Goal: Transaction & Acquisition: Purchase product/service

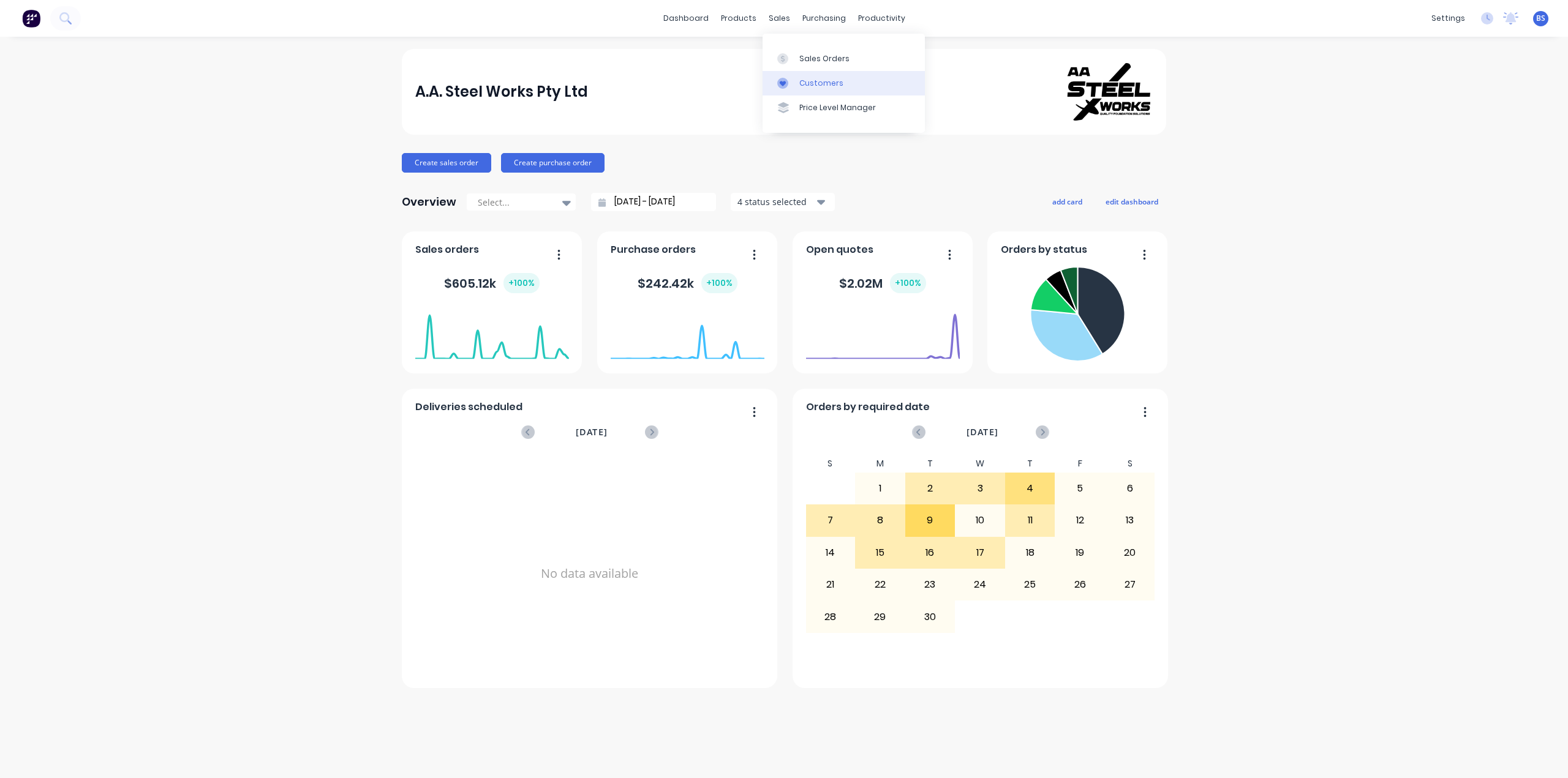
click at [835, 83] on div "Customers" at bounding box center [821, 83] width 44 height 11
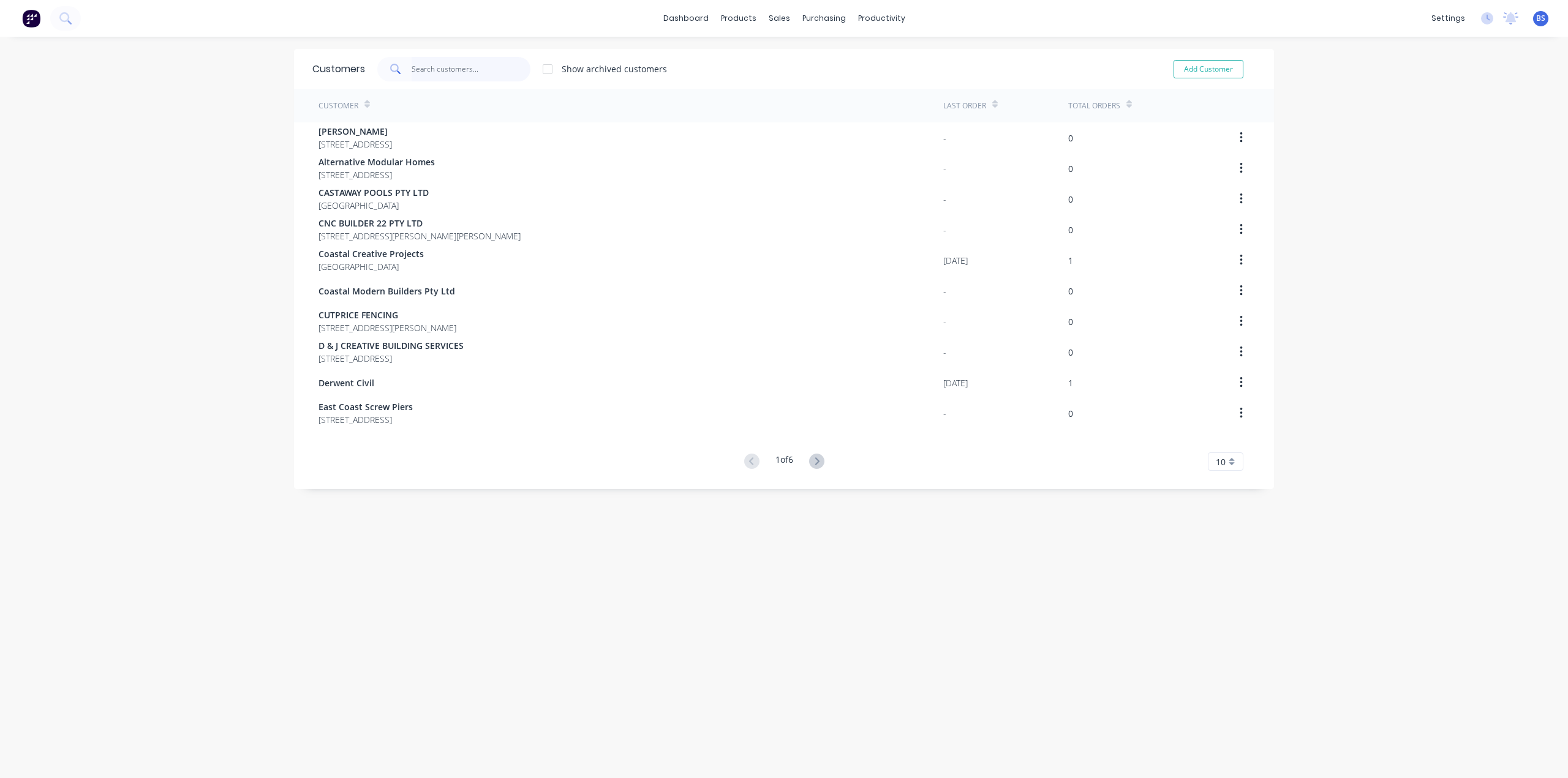
click at [430, 74] on input "text" at bounding box center [472, 69] width 120 height 24
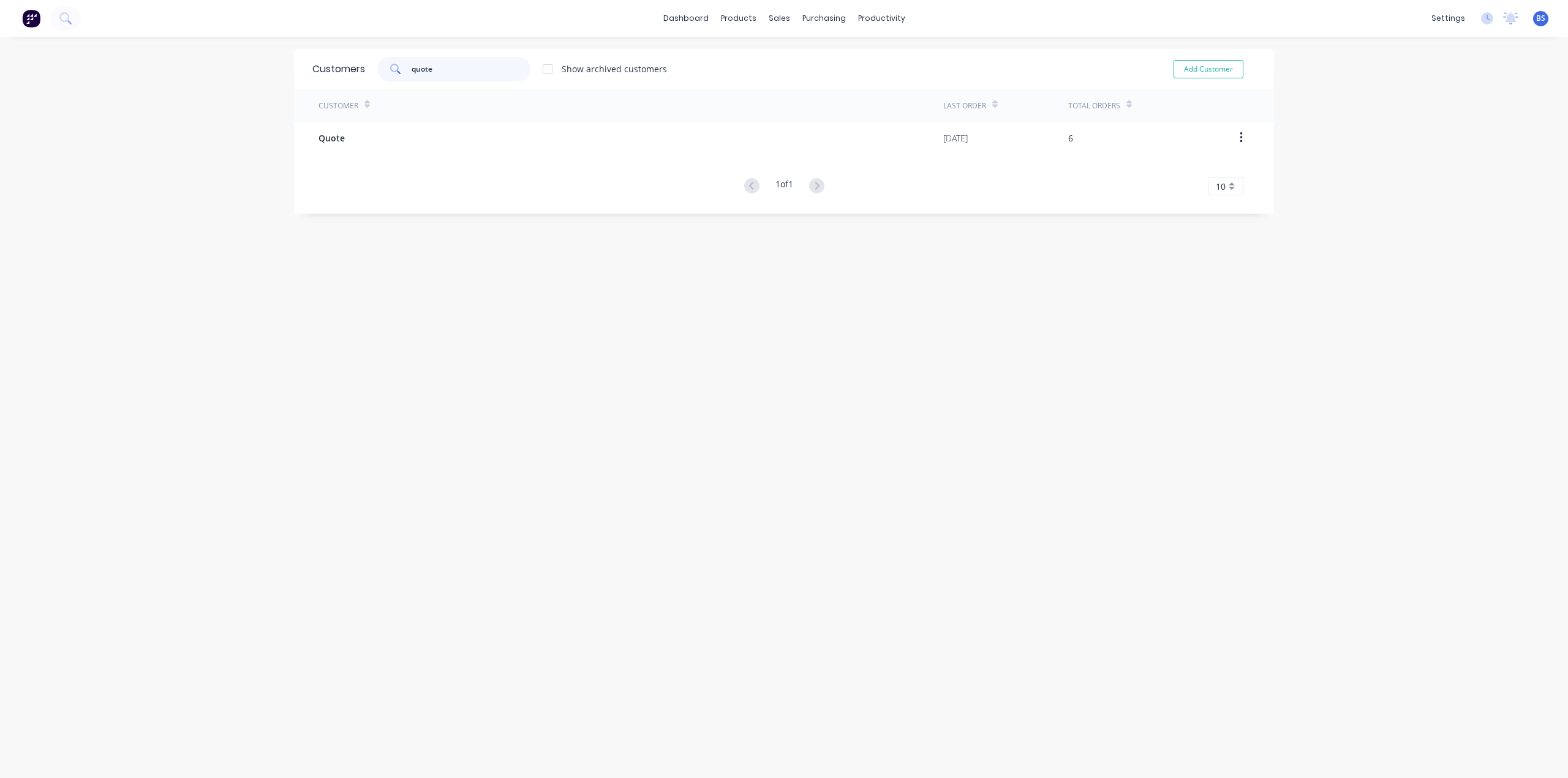
type input "quote"
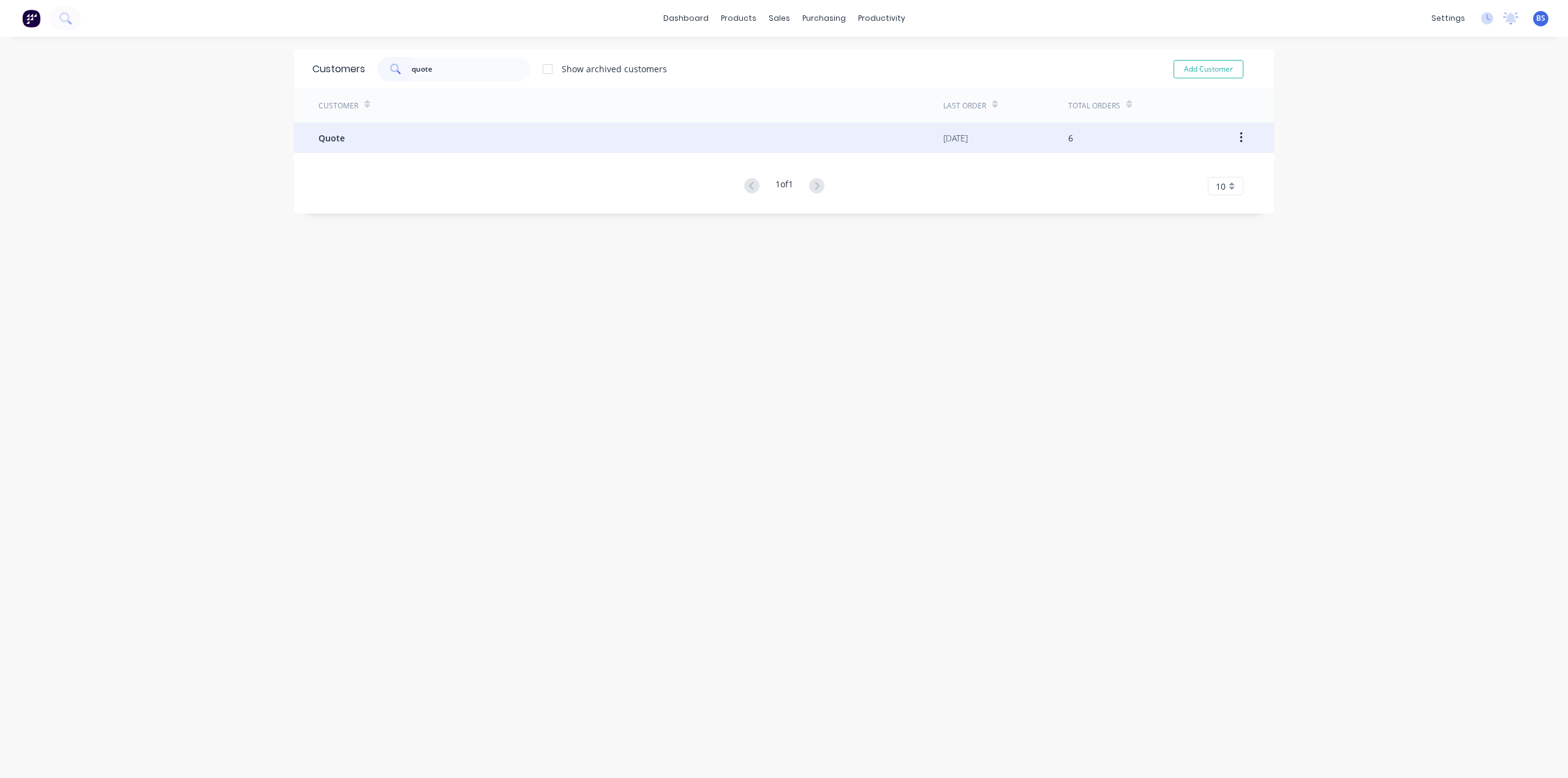
click at [434, 142] on div "Quote" at bounding box center [631, 138] width 625 height 31
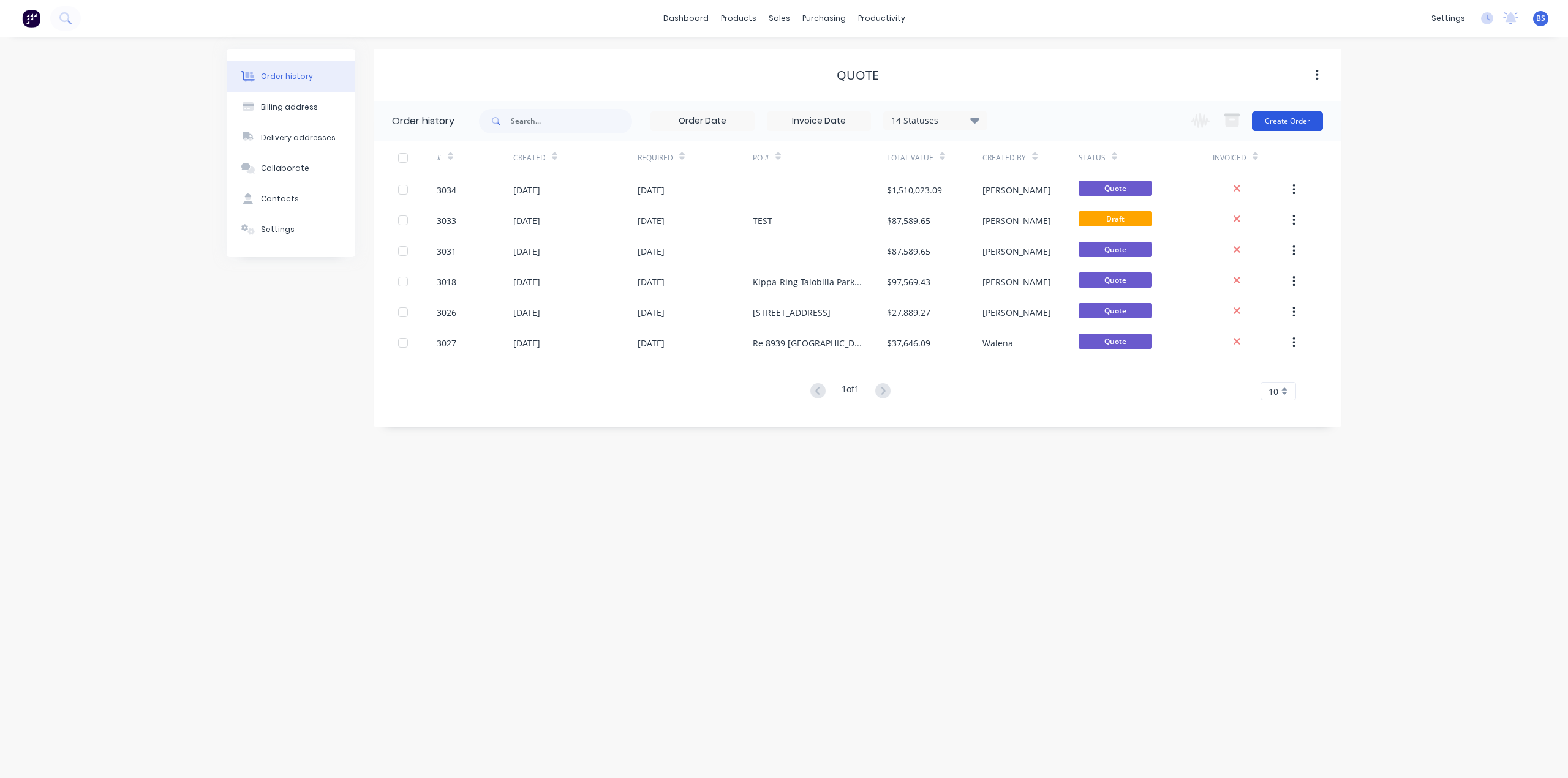
click at [1312, 121] on button "Create Order" at bounding box center [1288, 121] width 71 height 20
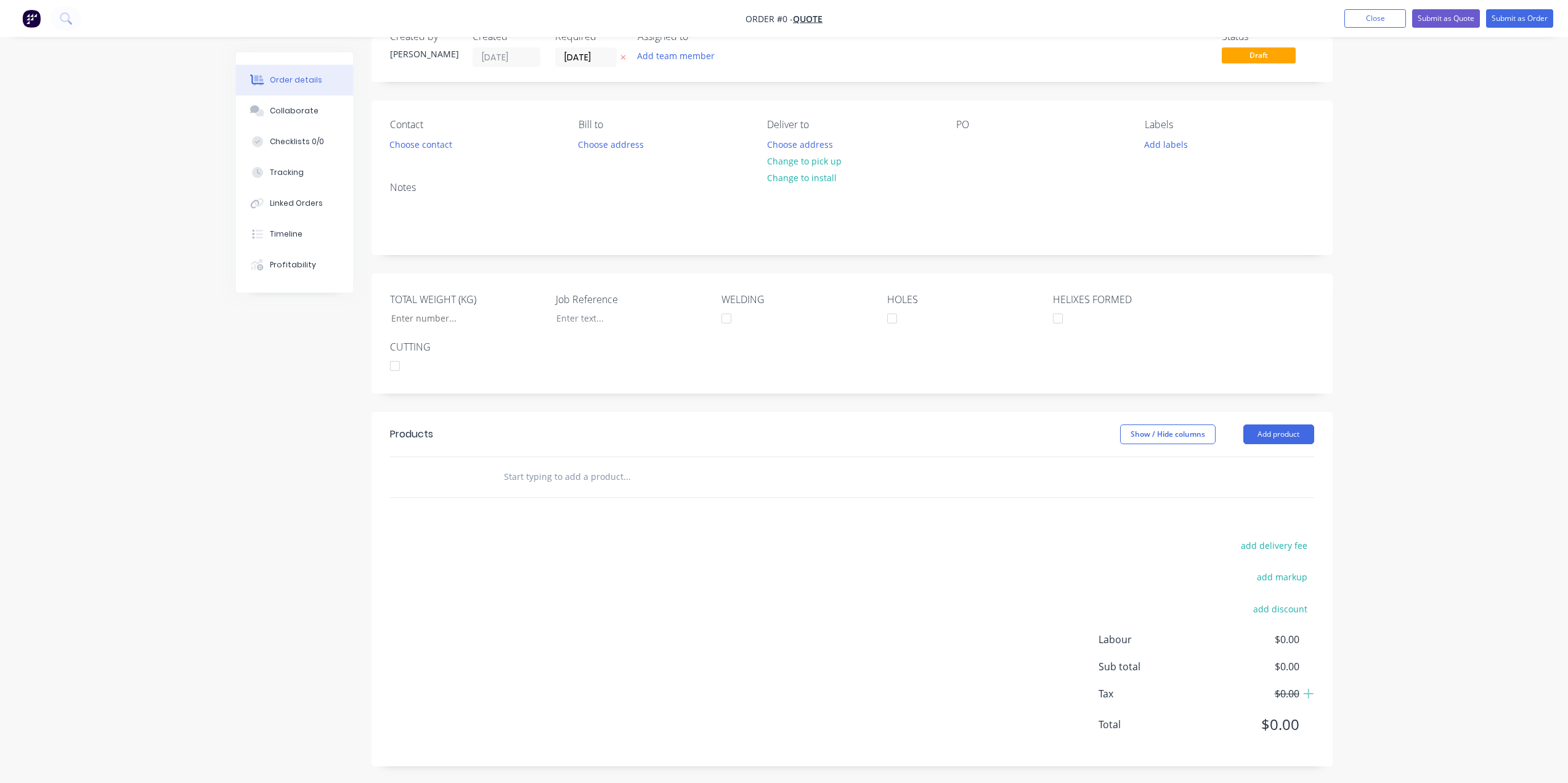
scroll to position [38, 0]
click at [595, 477] on input "text" at bounding box center [626, 474] width 246 height 24
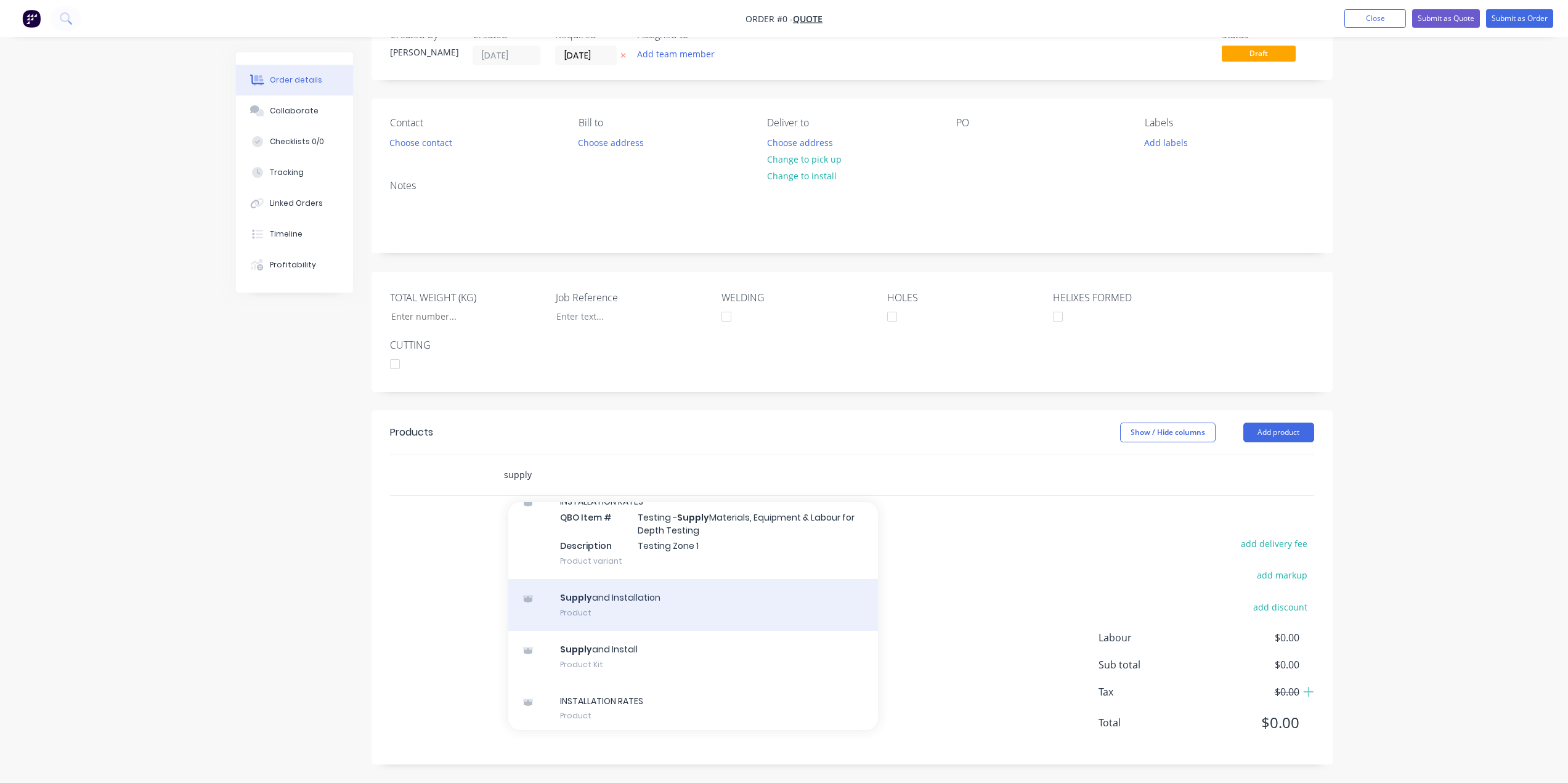
scroll to position [492, 0]
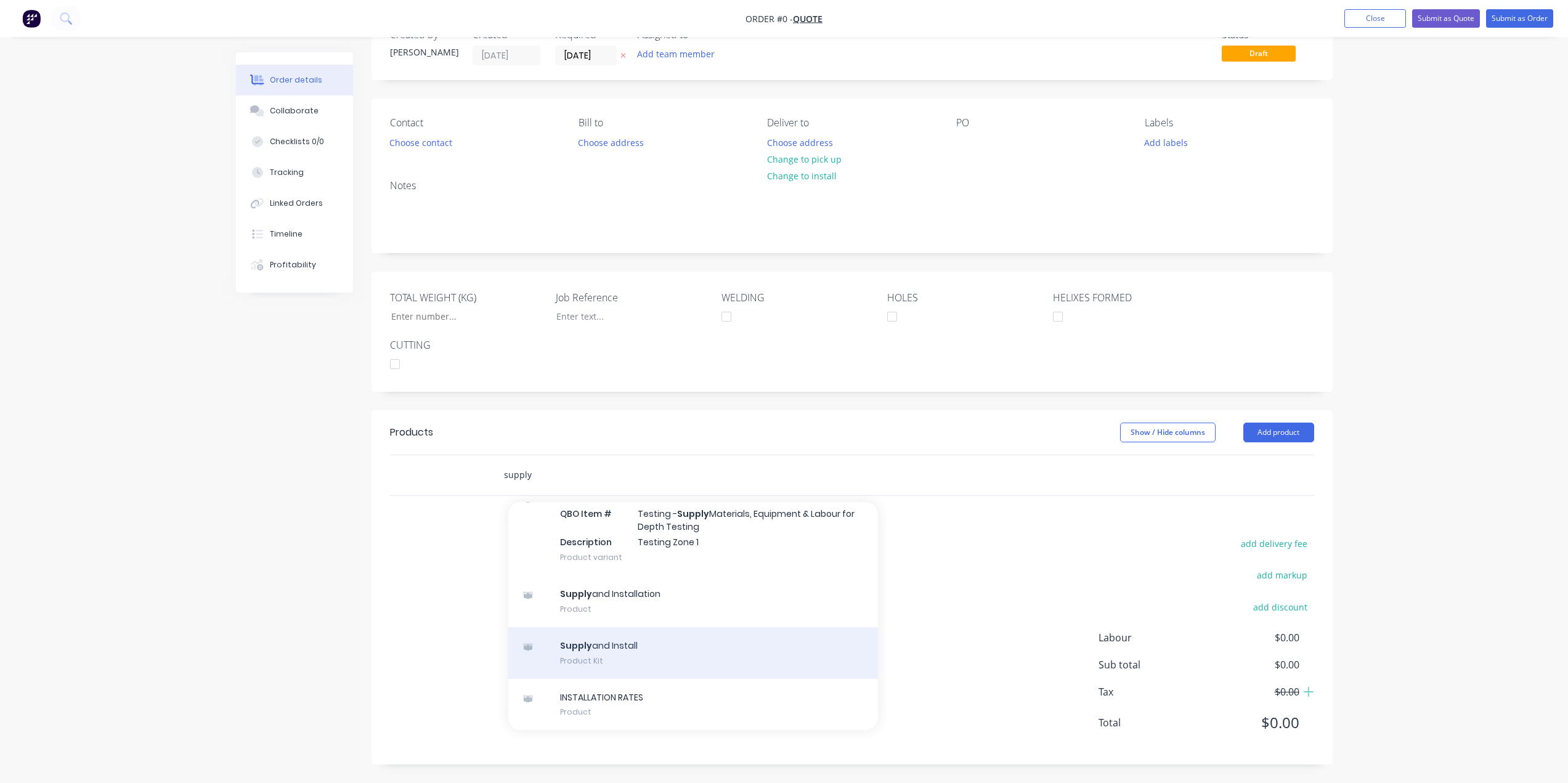
type input "supply"
click at [626, 652] on div "Supply and Install Product Kit" at bounding box center [693, 653] width 370 height 52
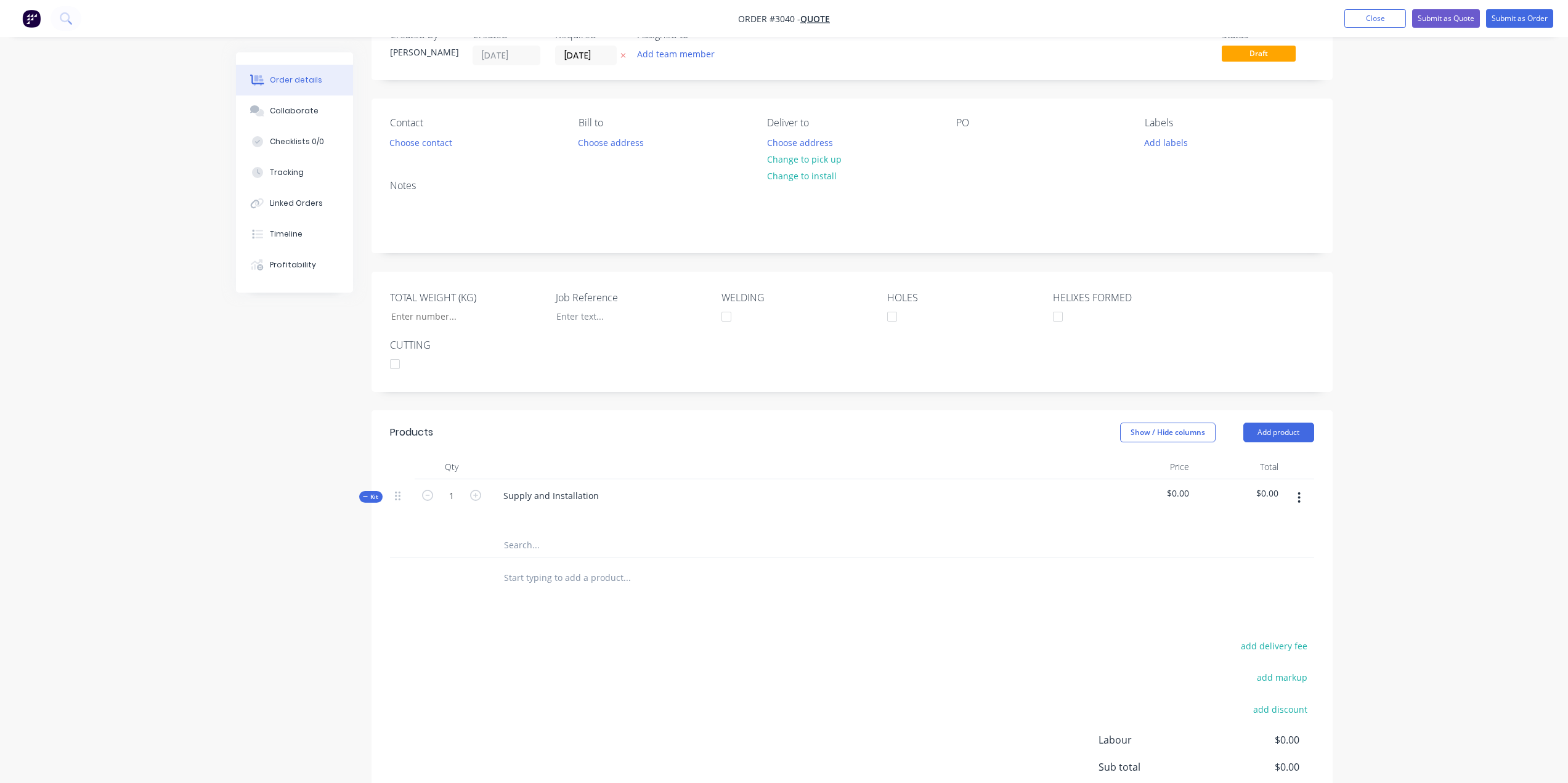
click at [525, 548] on input "text" at bounding box center [626, 545] width 246 height 24
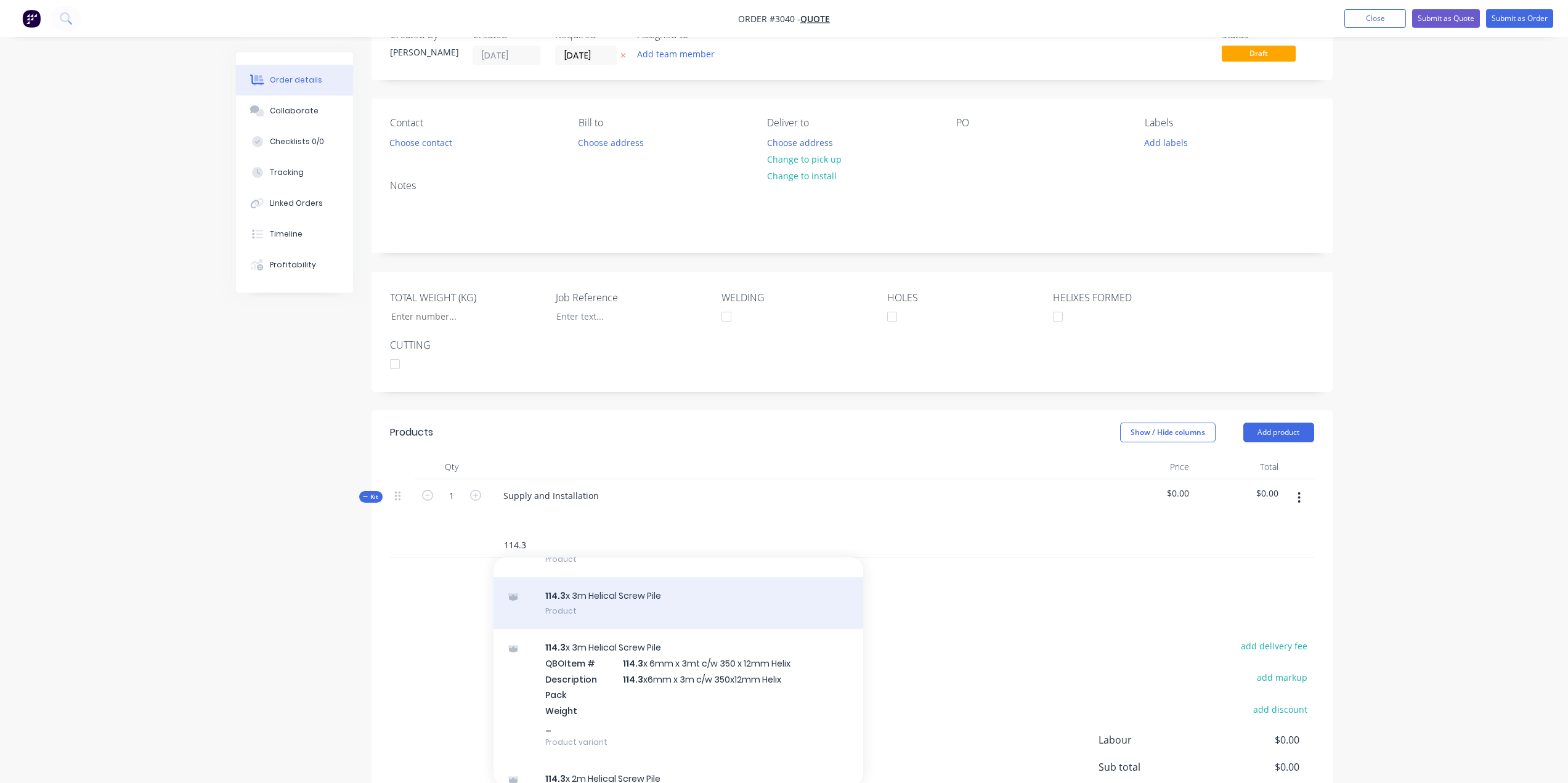
scroll to position [185, 0]
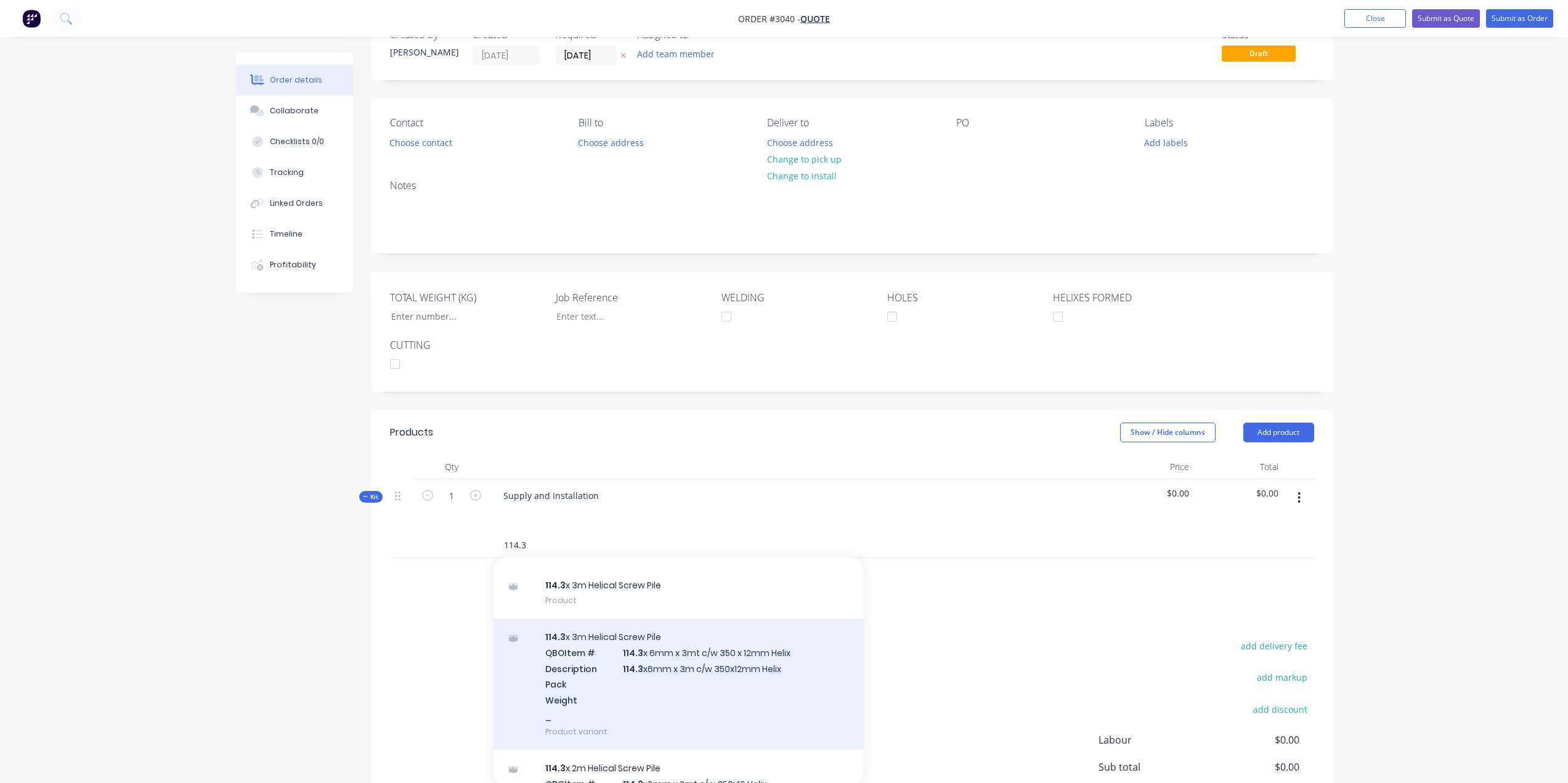
type input "114.3"
click at [642, 665] on div "114.3 x 3m Helical Screw Pile QBO Item # 114.3 x 6mm x 3mt c/w 350 x 12mm Helix…" at bounding box center [678, 684] width 370 height 131
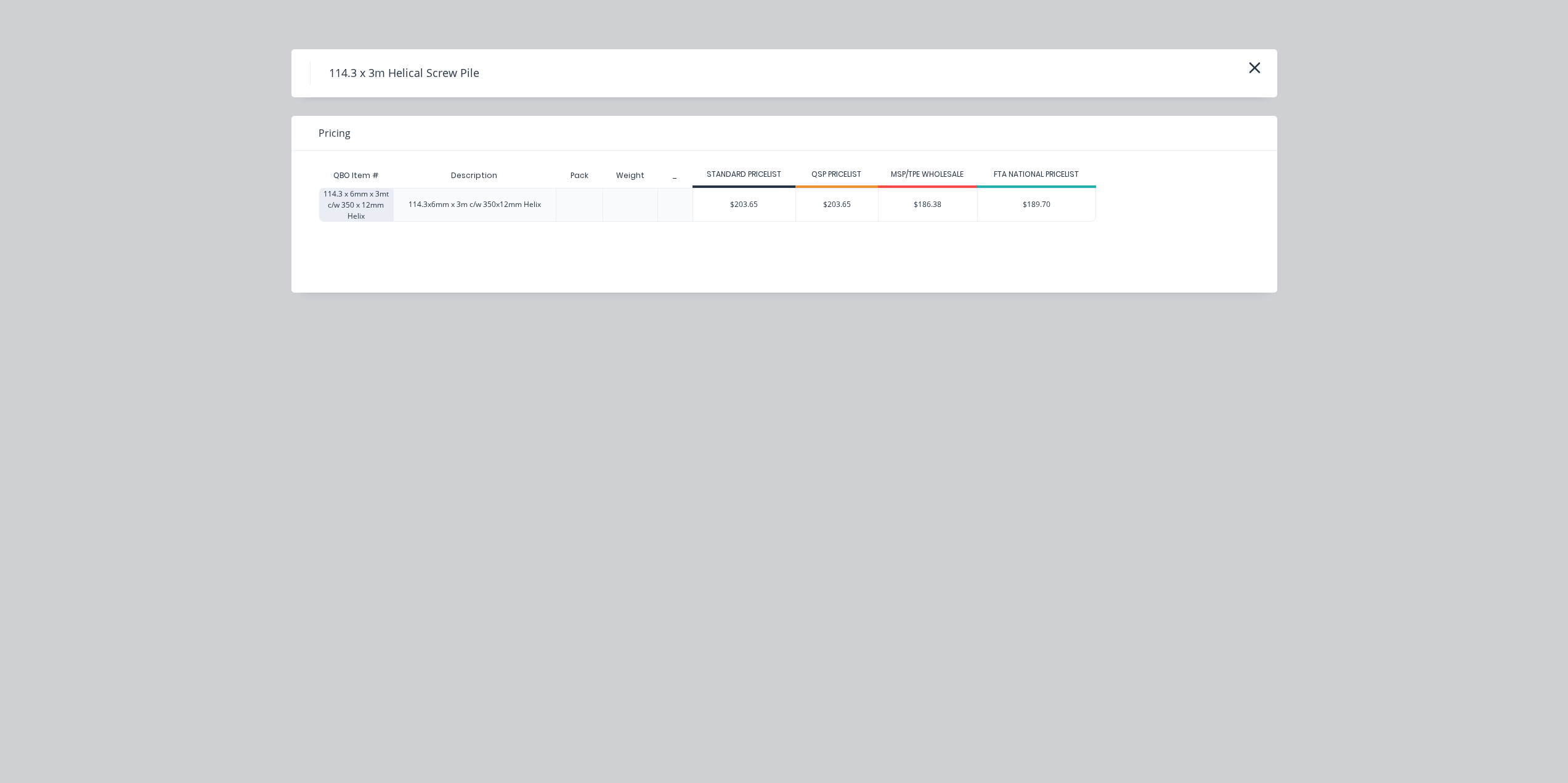
drag, startPoint x: 744, startPoint y: 209, endPoint x: 719, endPoint y: 271, distance: 66.9
click at [744, 209] on div "$203.65" at bounding box center [744, 205] width 102 height 33
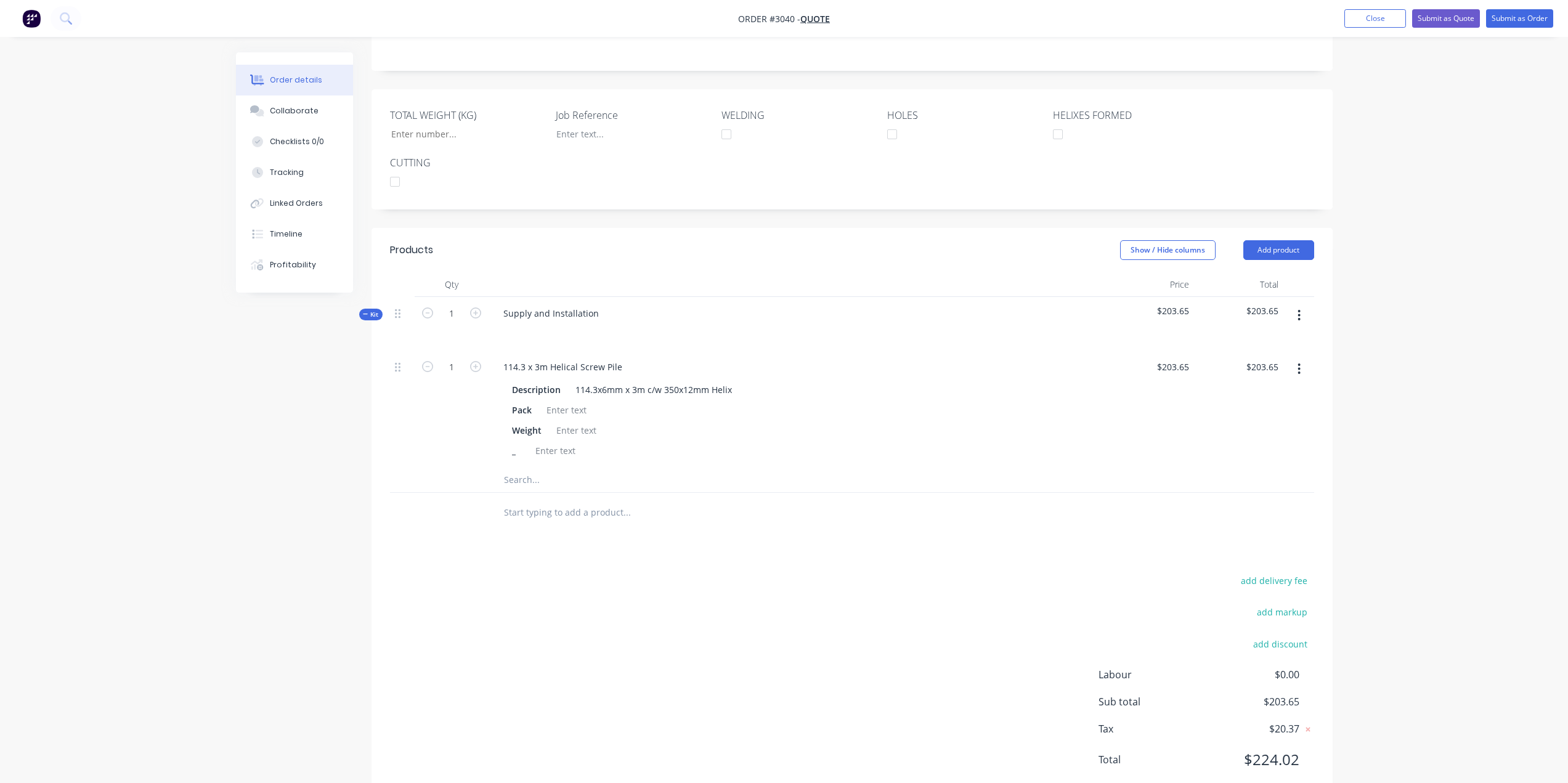
scroll to position [258, 0]
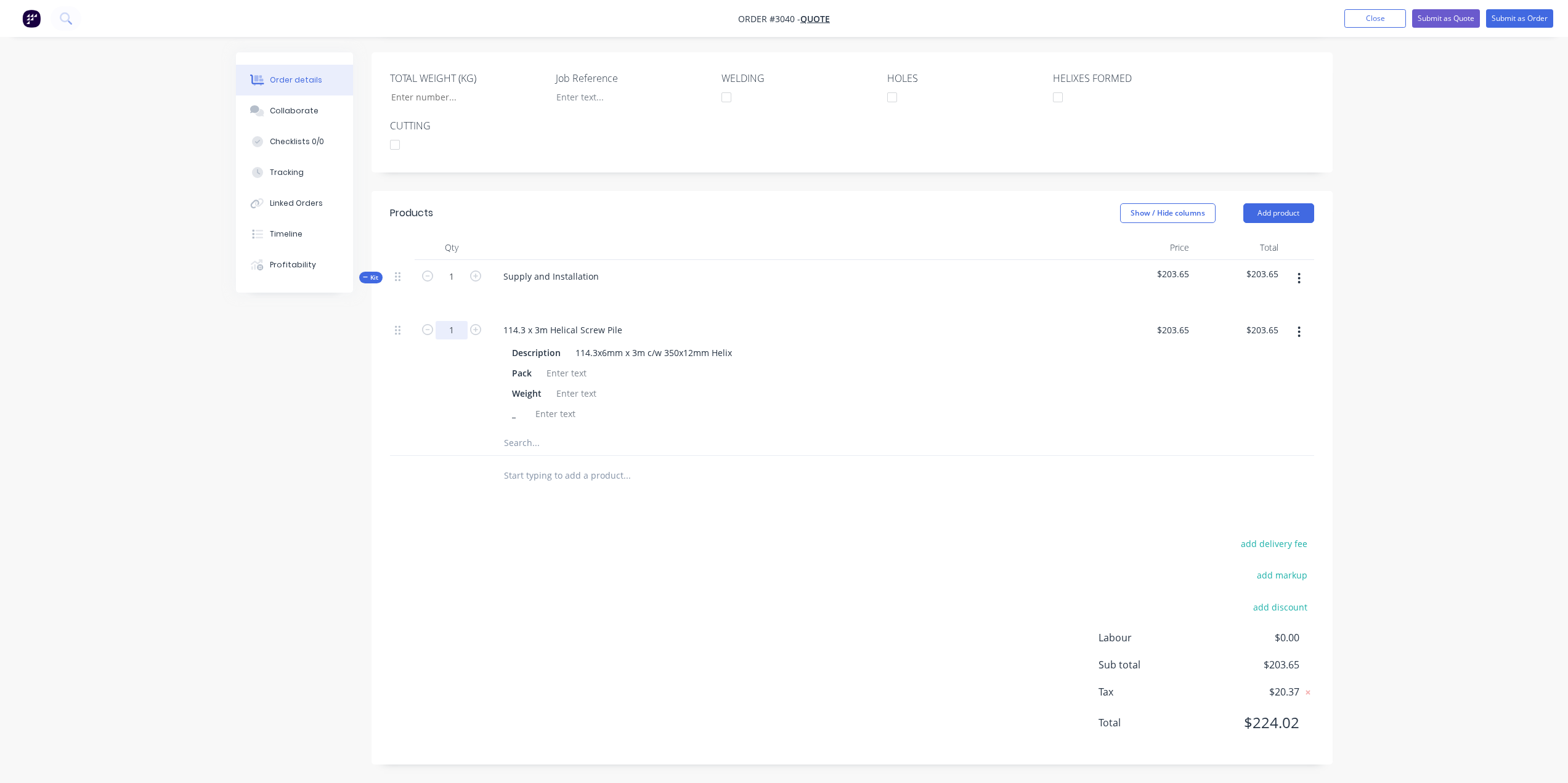
click at [453, 331] on input "1" at bounding box center [451, 330] width 32 height 19
type input "6"
type input "$1,221.90"
click at [516, 442] on input "text" at bounding box center [626, 442] width 246 height 24
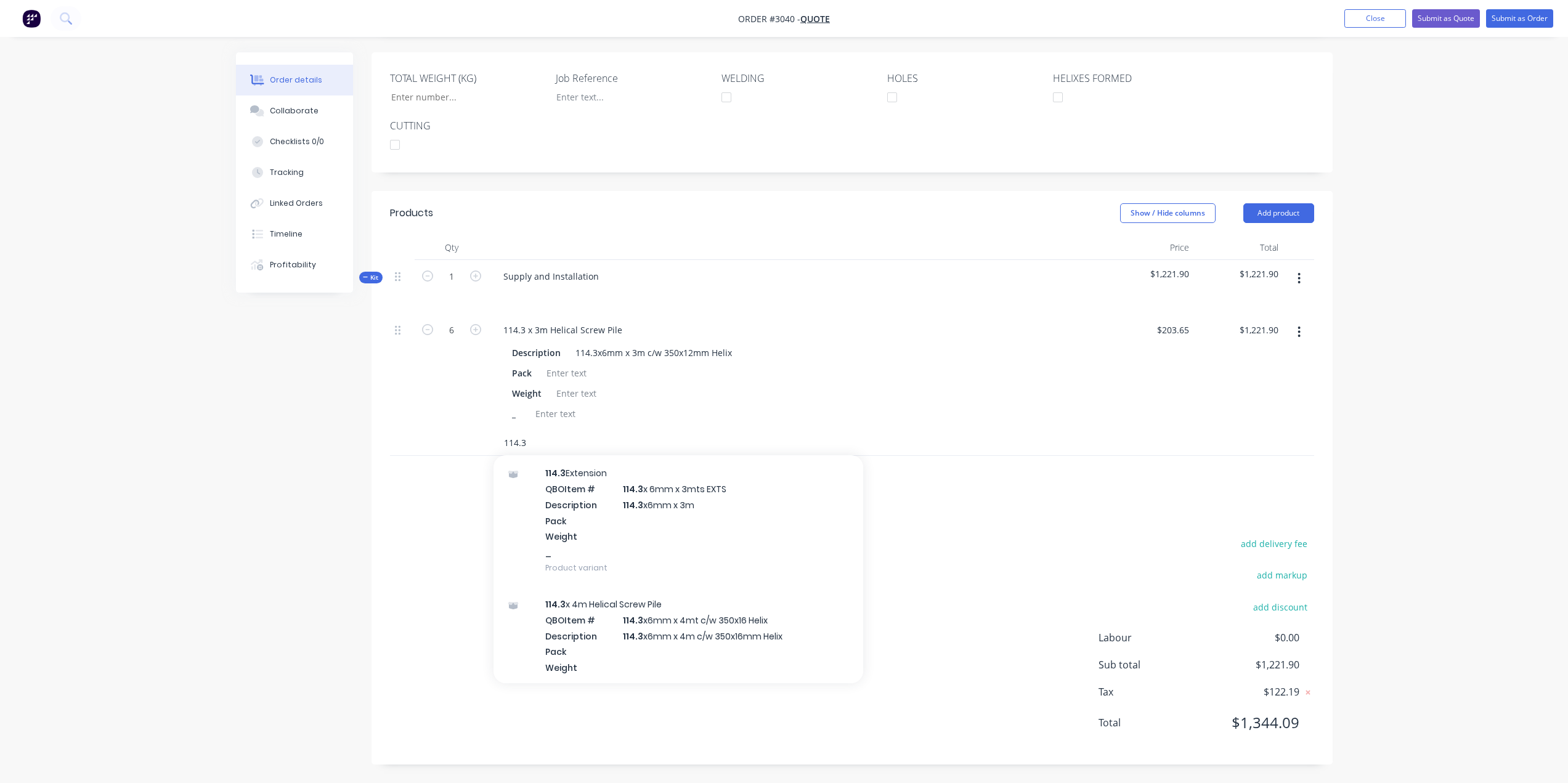
scroll to position [2438, 0]
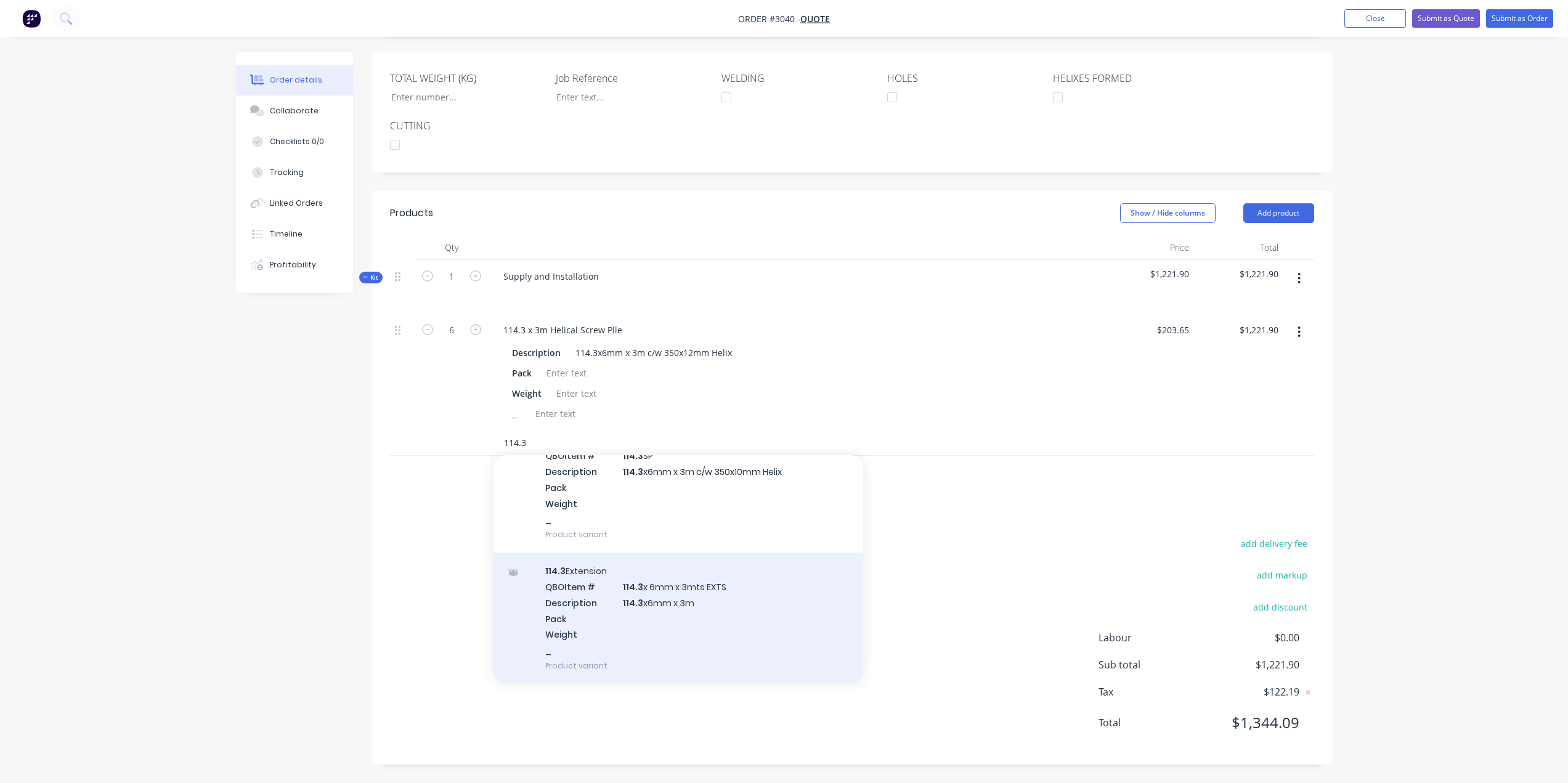
type input "114.3"
click at [690, 605] on div "114.3 Extension QBO Item # 114.3 x 6mm x 3mts EXTS Description 114.3 x6mm x 3m …" at bounding box center [678, 618] width 370 height 131
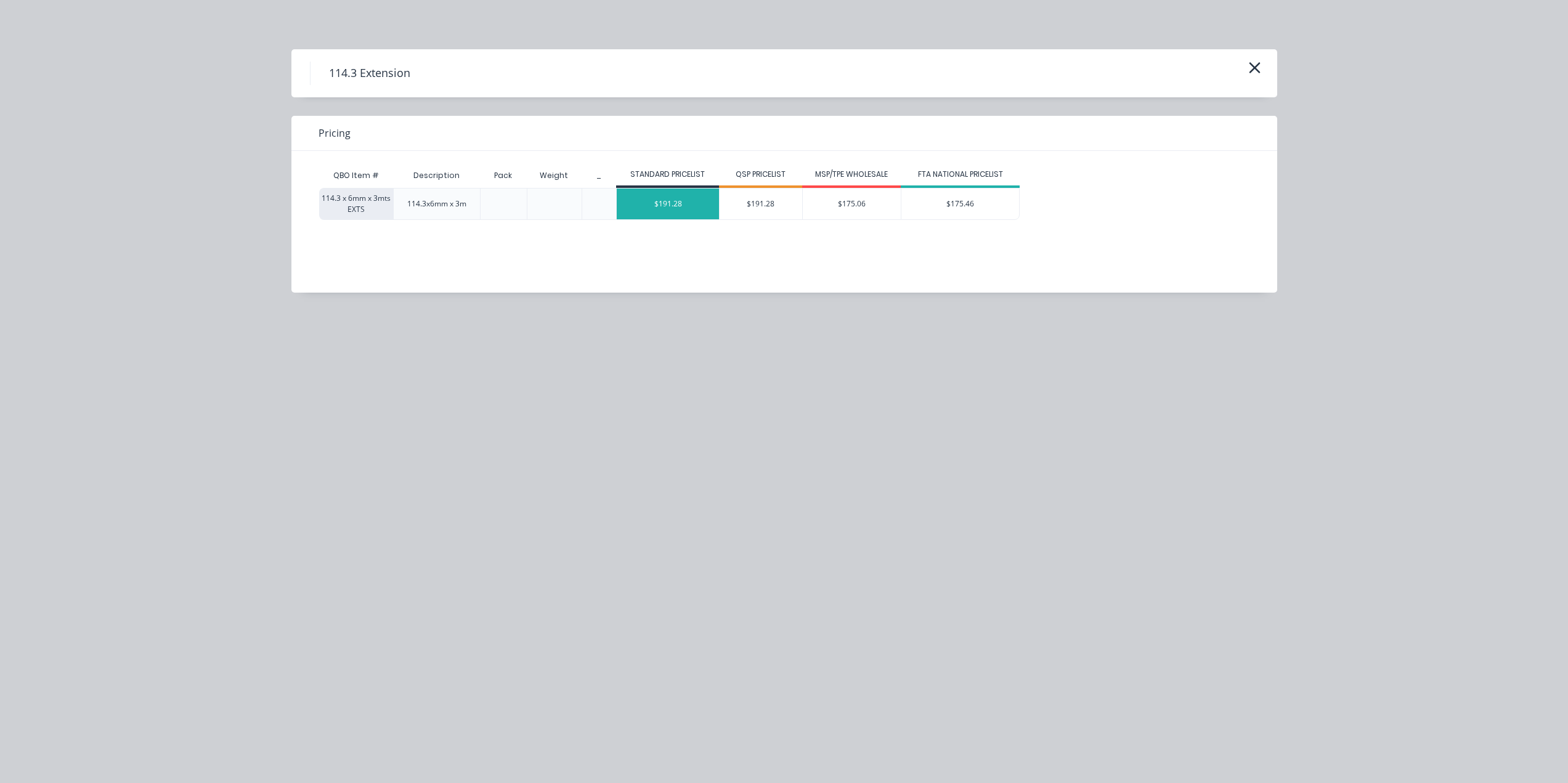
click at [661, 208] on div "$191.28" at bounding box center [668, 204] width 102 height 31
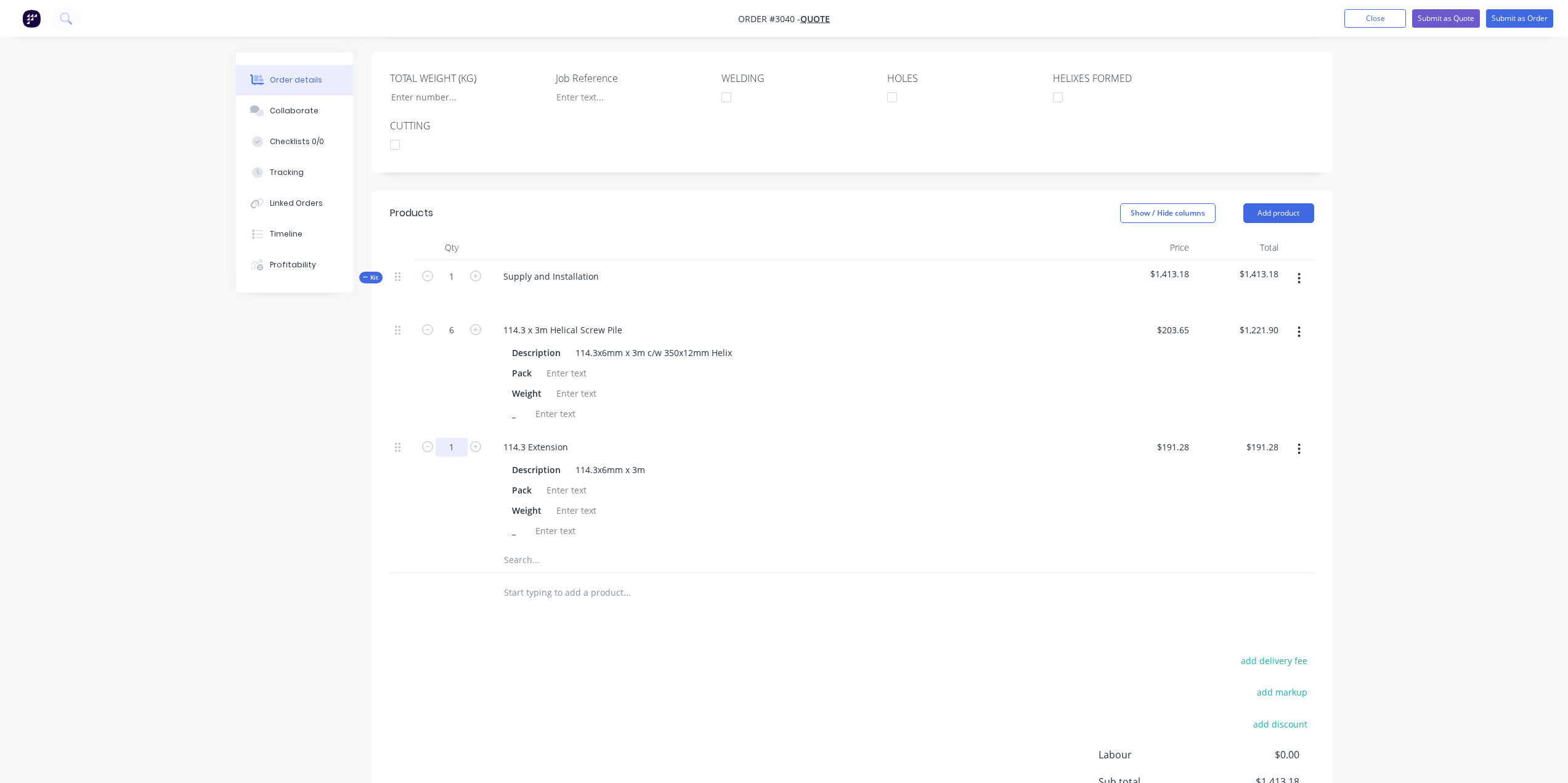
click at [453, 442] on input "1" at bounding box center [451, 447] width 32 height 19
type input "18"
type input "$3,443.04"
click at [680, 412] on div "_" at bounding box center [794, 413] width 574 height 18
click at [534, 557] on input "text" at bounding box center [626, 560] width 246 height 24
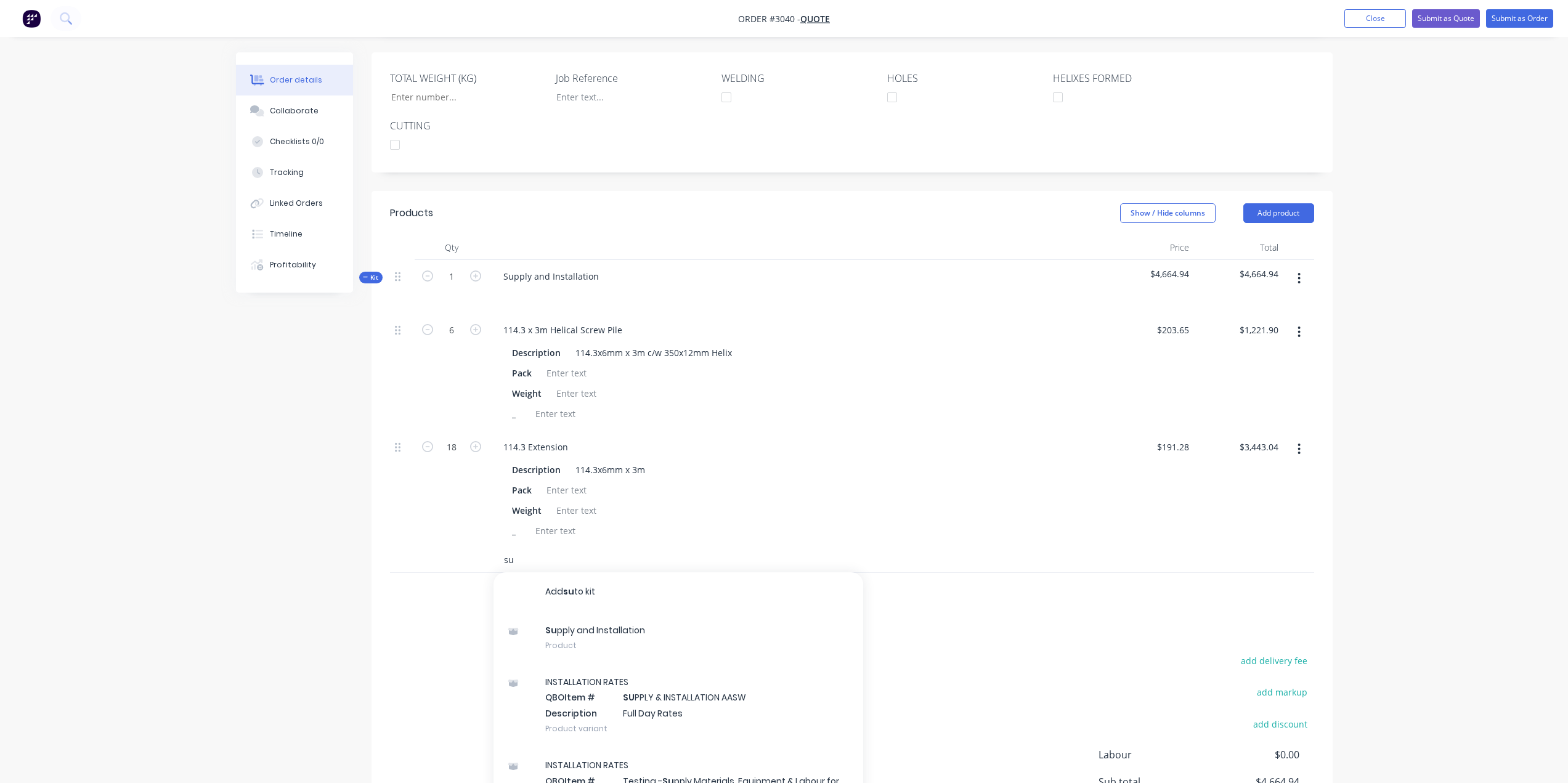
type input "s"
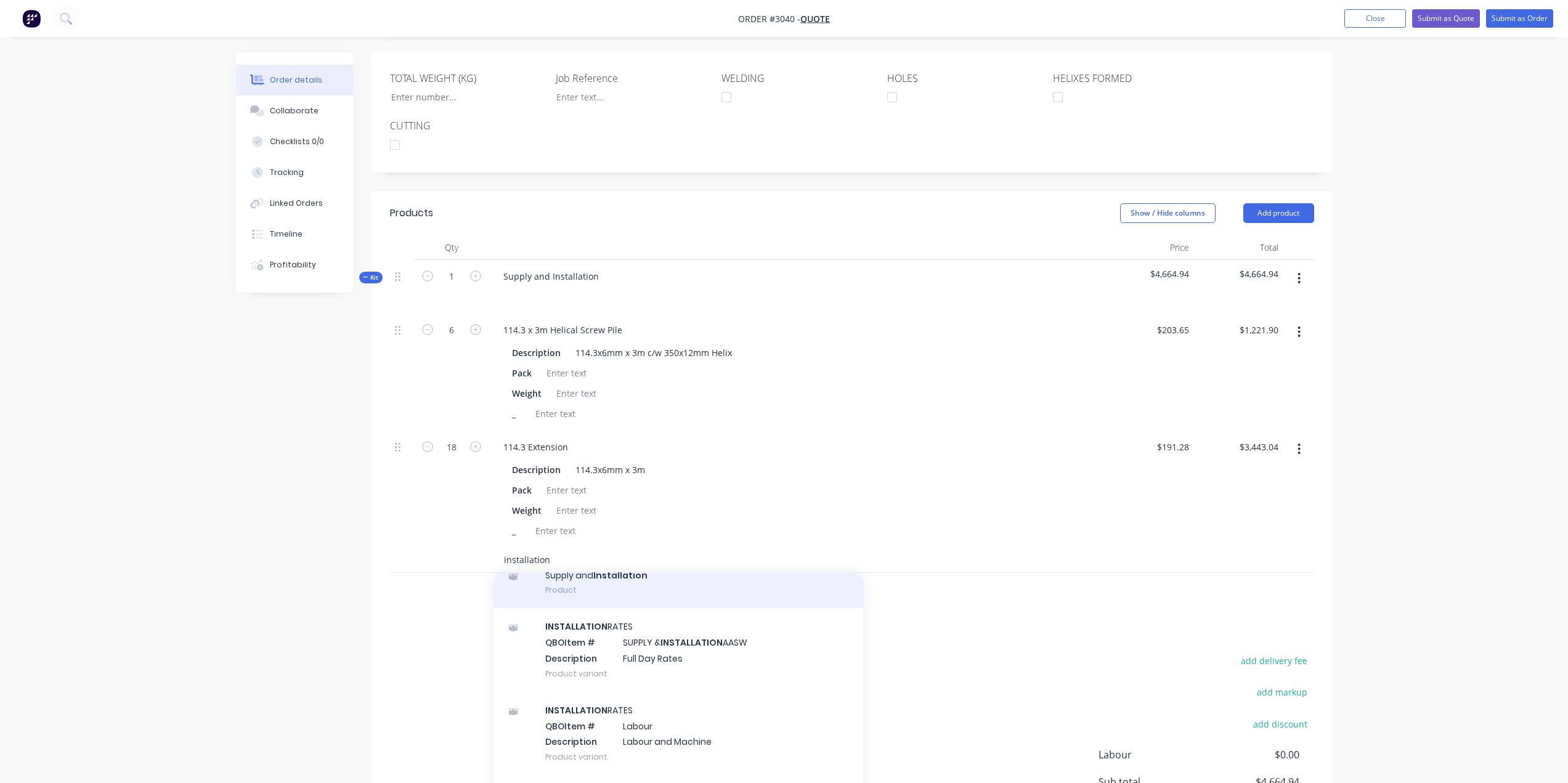
scroll to position [123, 0]
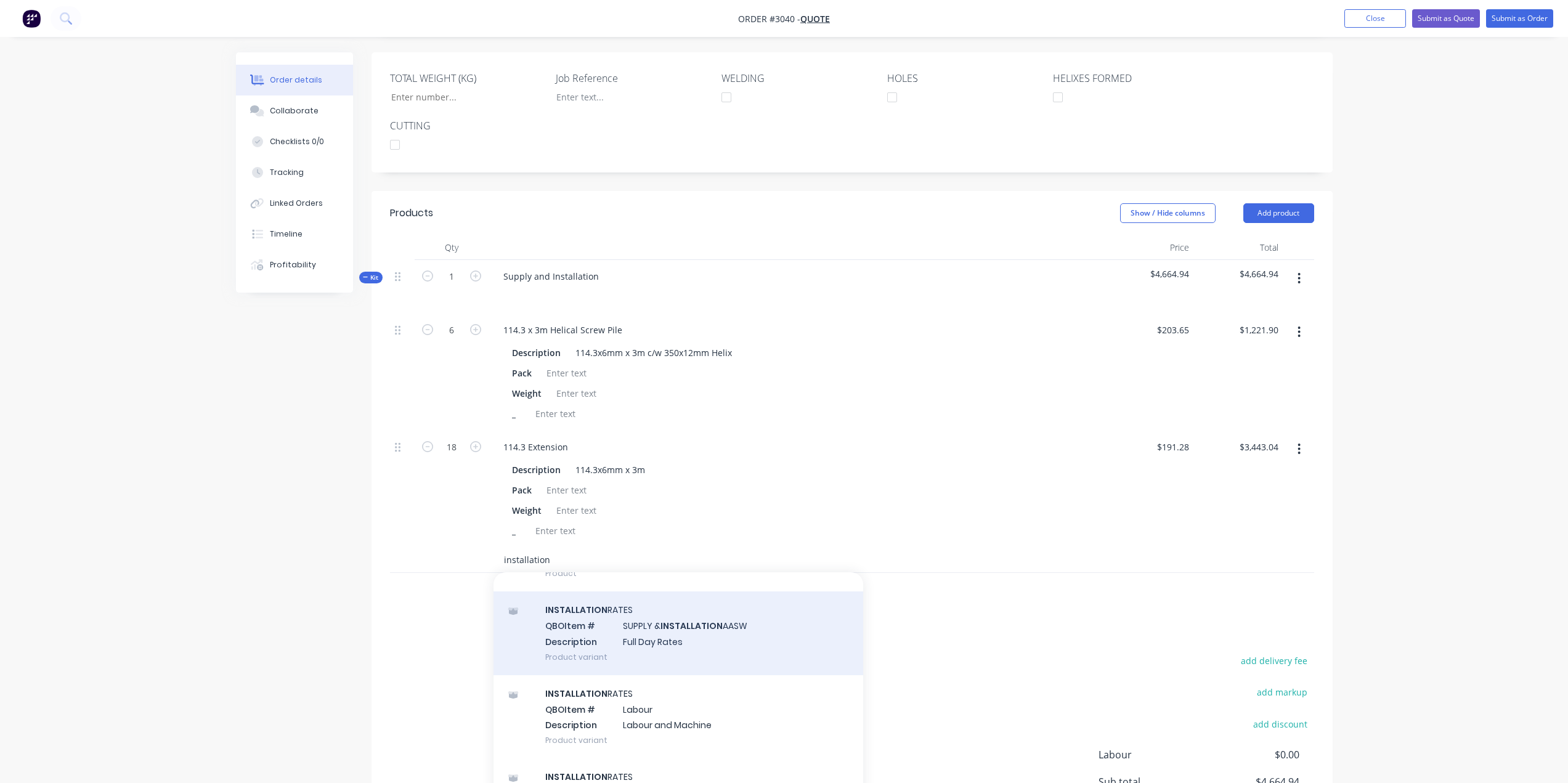
type input "installation"
click at [676, 645] on div "INSTALLATION RATES QBO Item # SUPPLY & INSTALLATION AASW Description Full Day R…" at bounding box center [678, 633] width 370 height 83
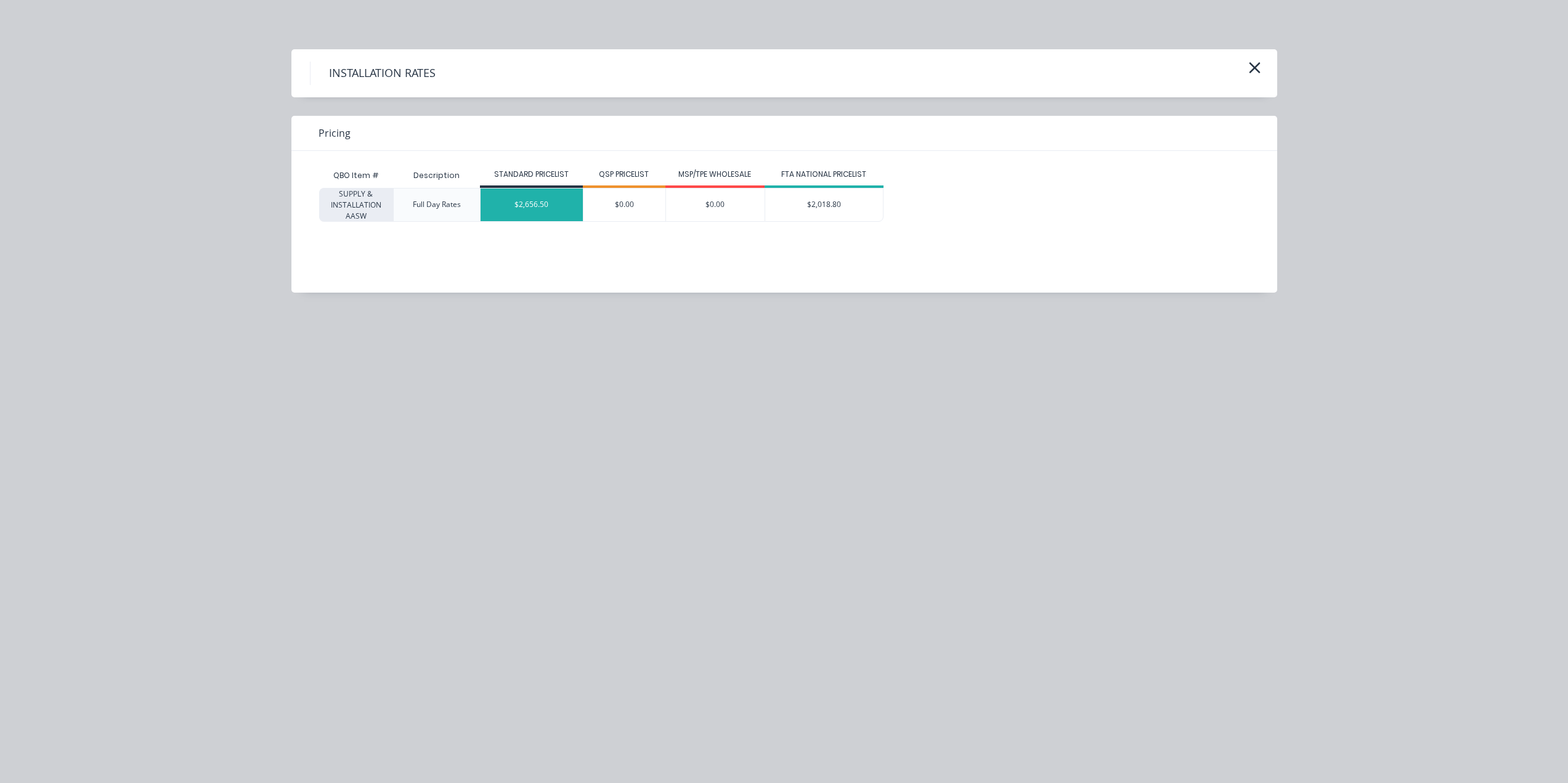
click at [529, 199] on div "$2,656.50" at bounding box center [531, 205] width 102 height 33
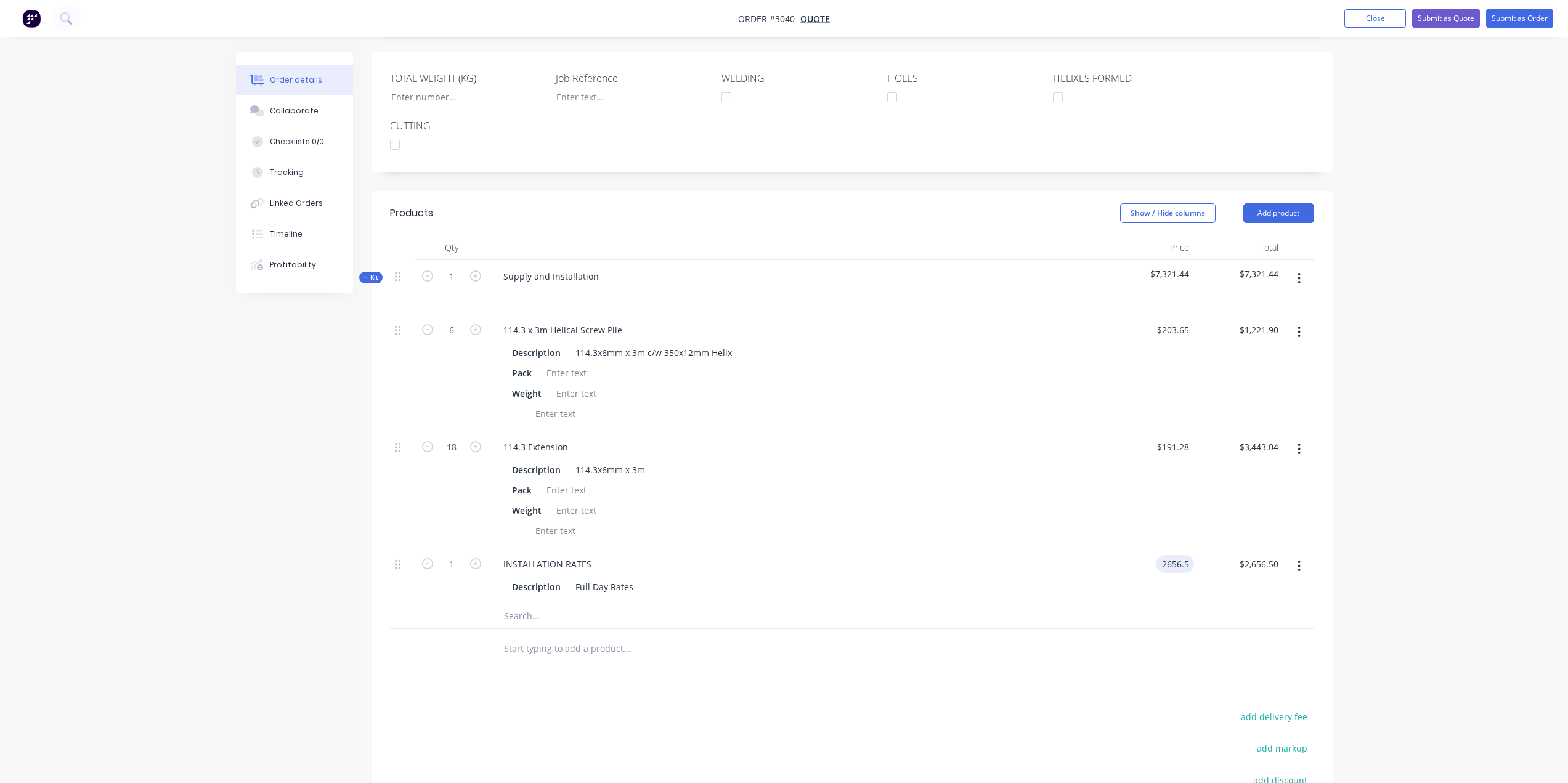
click at [1189, 561] on input "2656.5" at bounding box center [1177, 564] width 33 height 18
type input "$3,500.00"
click at [518, 611] on input "text" at bounding box center [626, 615] width 246 height 24
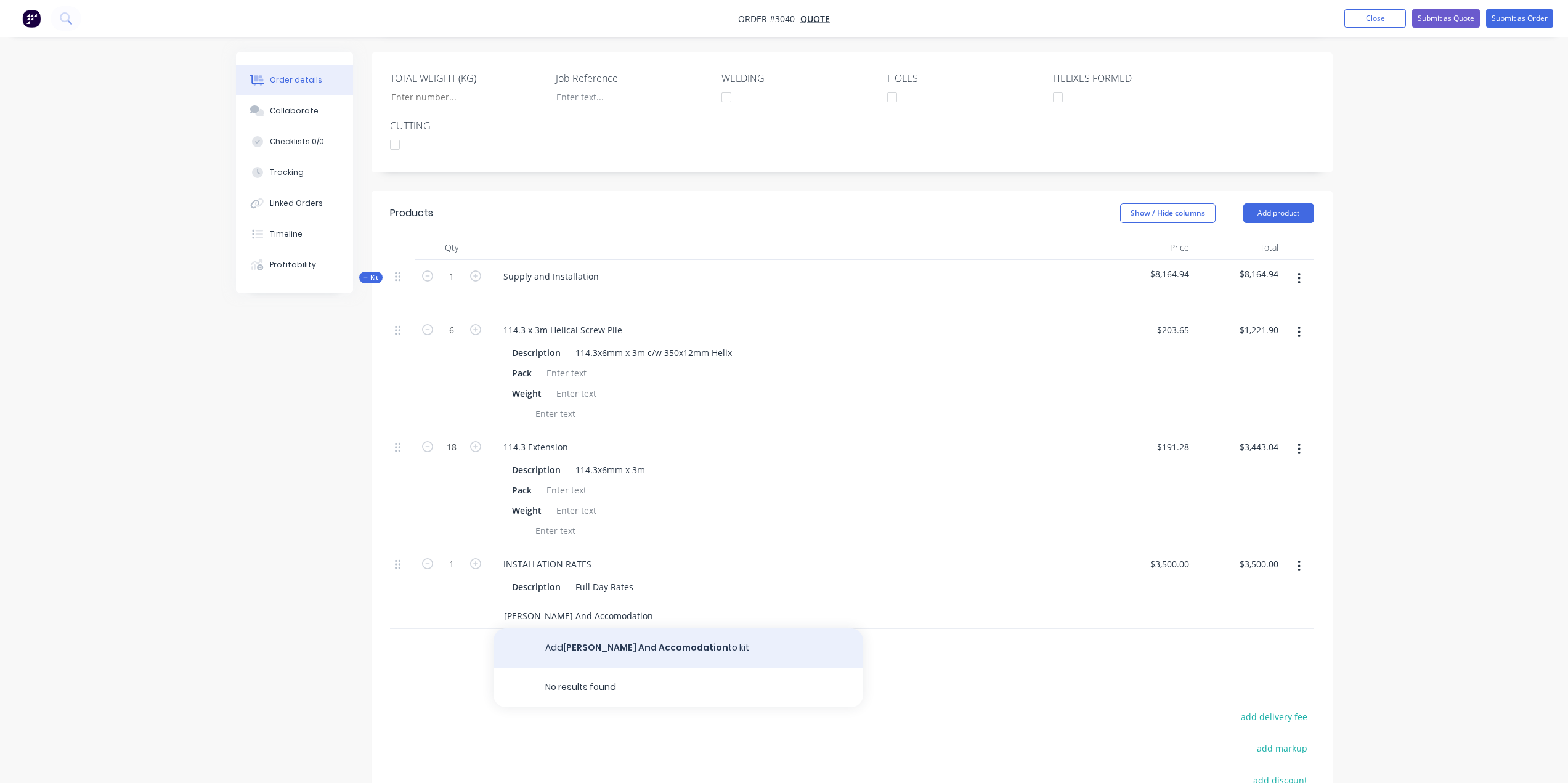
type input "[PERSON_NAME] And Accomodation"
click at [614, 651] on button "Add [PERSON_NAME] And Accomodation to kit" at bounding box center [678, 648] width 370 height 39
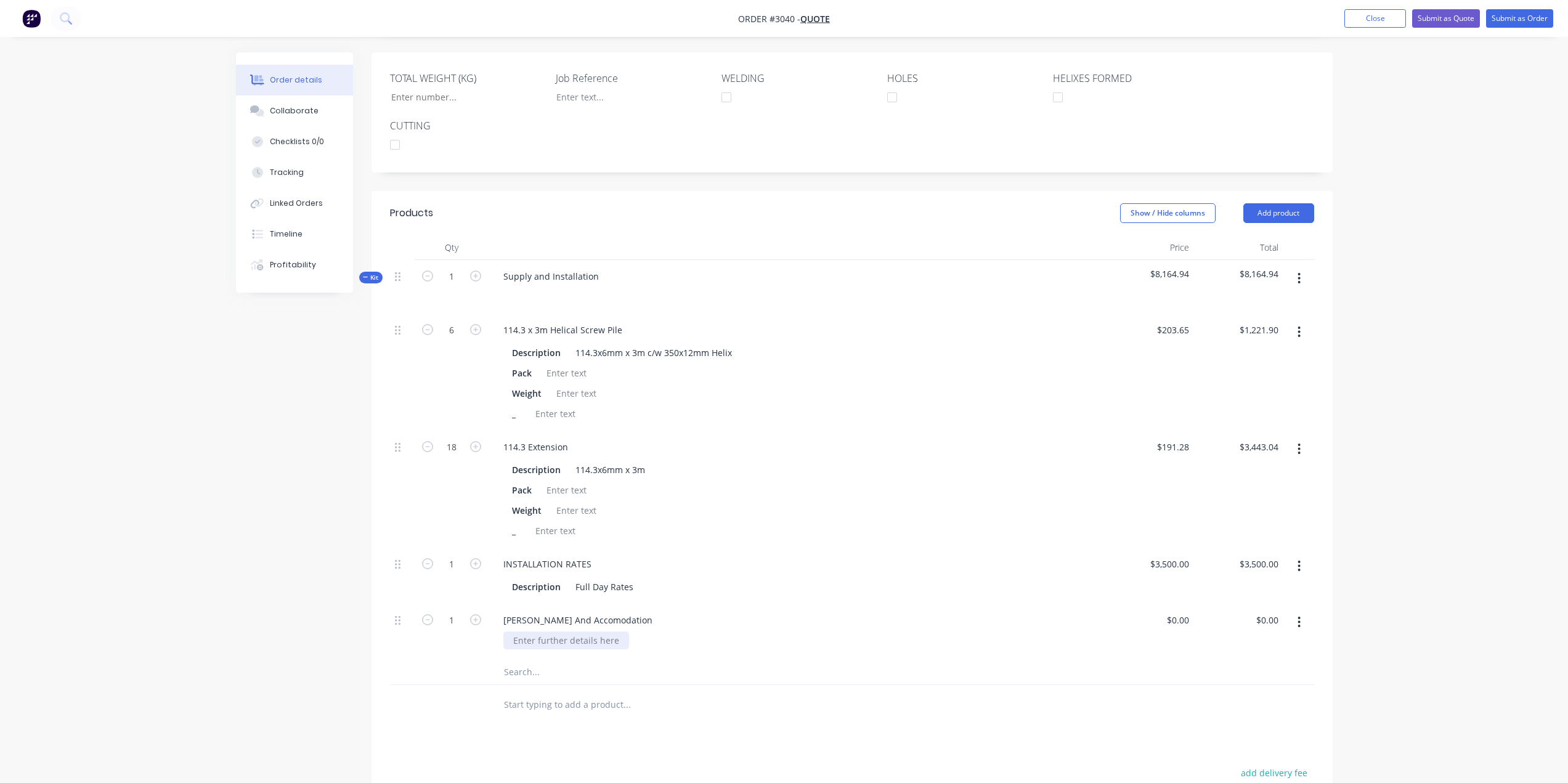
click at [597, 642] on div at bounding box center [565, 641] width 125 height 18
click at [447, 617] on input "1" at bounding box center [451, 620] width 32 height 19
type input "3"
click at [1186, 620] on input "0" at bounding box center [1179, 620] width 28 height 18
type input "$300.00"
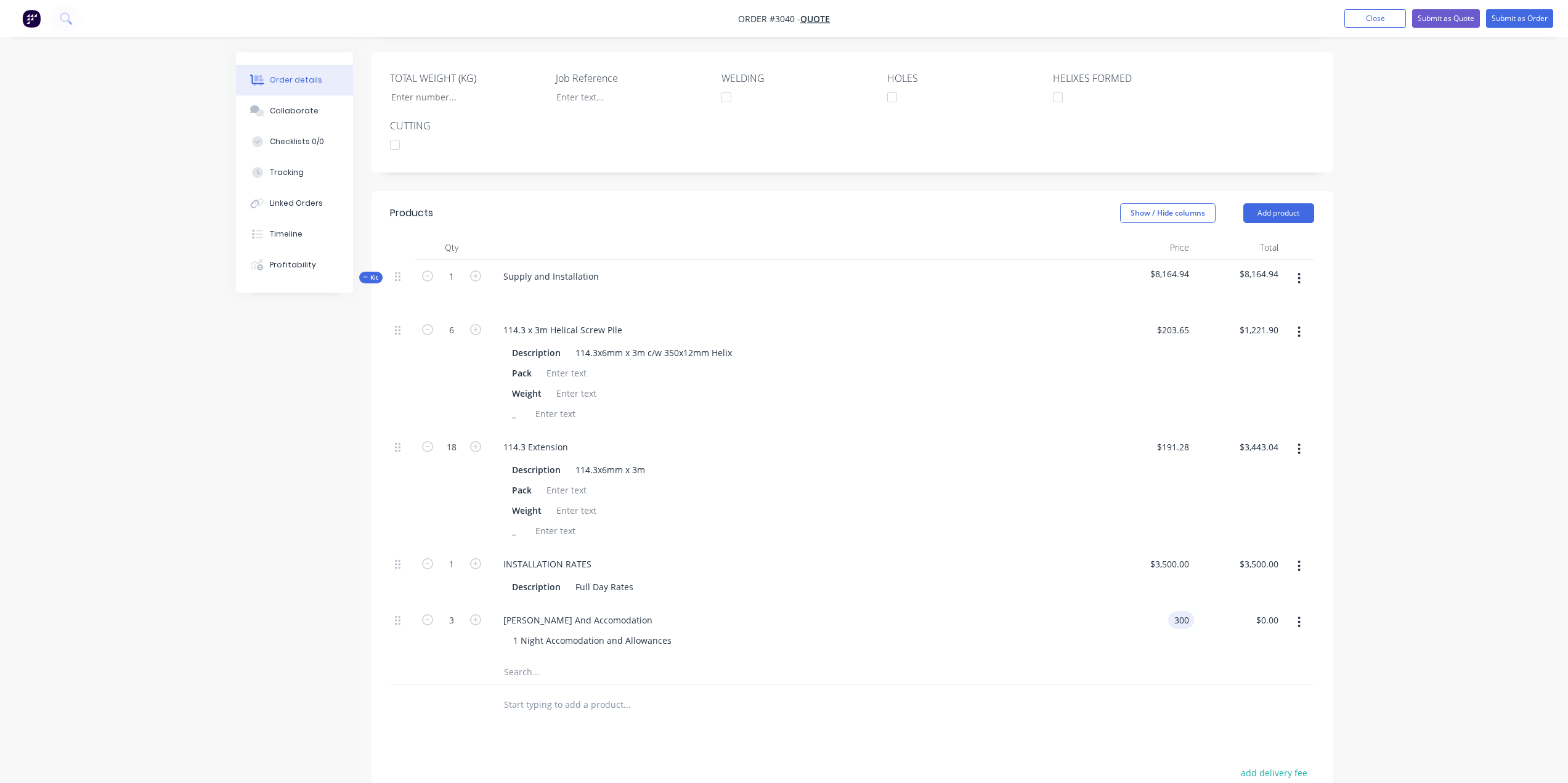
type input "$900.00"
click at [1021, 549] on div "INSTALLATION RATES Description Full Day Rates" at bounding box center [796, 576] width 616 height 56
click at [534, 676] on input "text" at bounding box center [626, 672] width 246 height 24
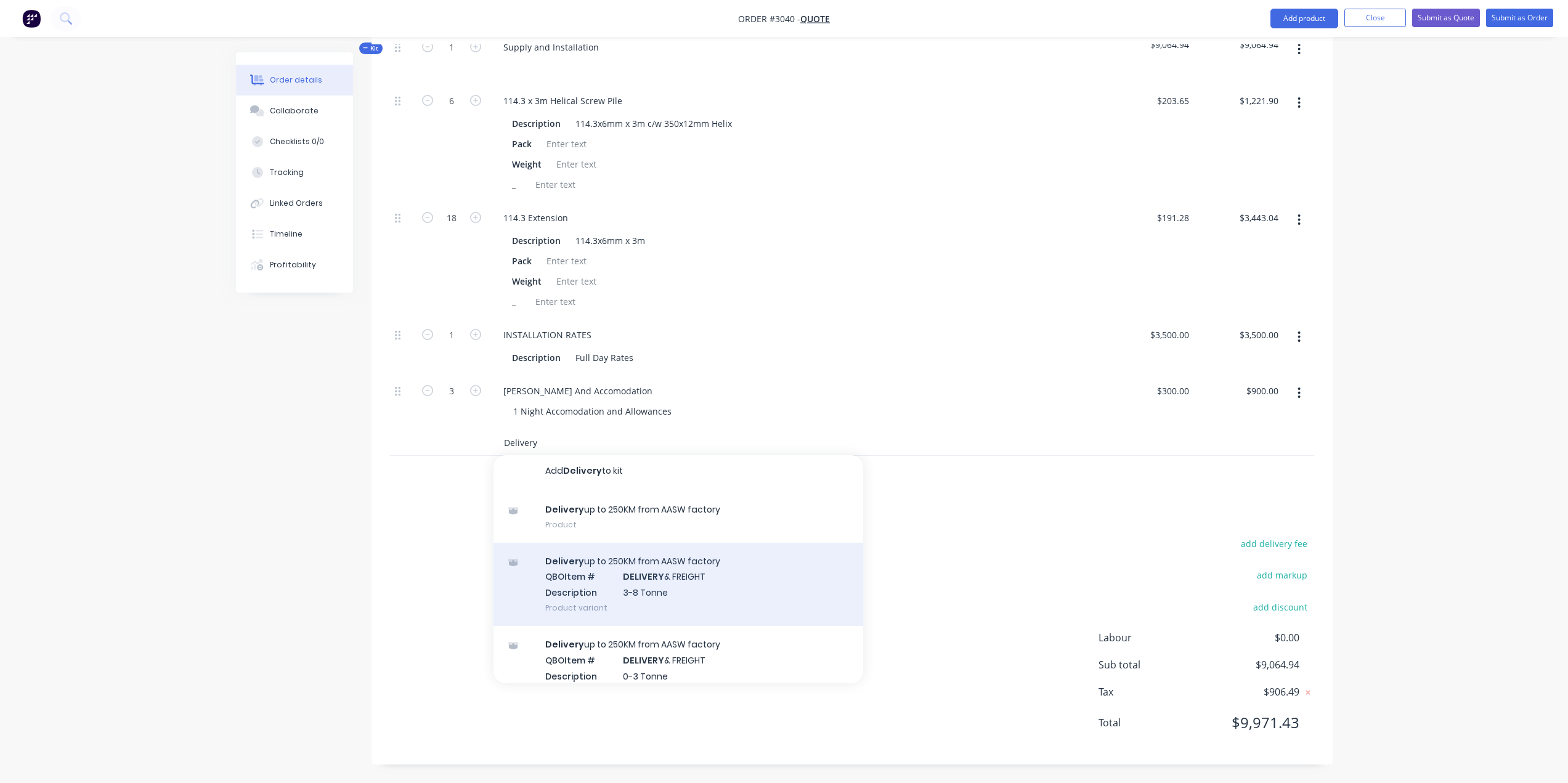
scroll to position [0, 0]
type input "Delivery"
click at [681, 600] on div "Delivery up to 250KM from AASW factory QBO Item # DELIVERY & FREIGHT Descriptio…" at bounding box center [678, 588] width 370 height 83
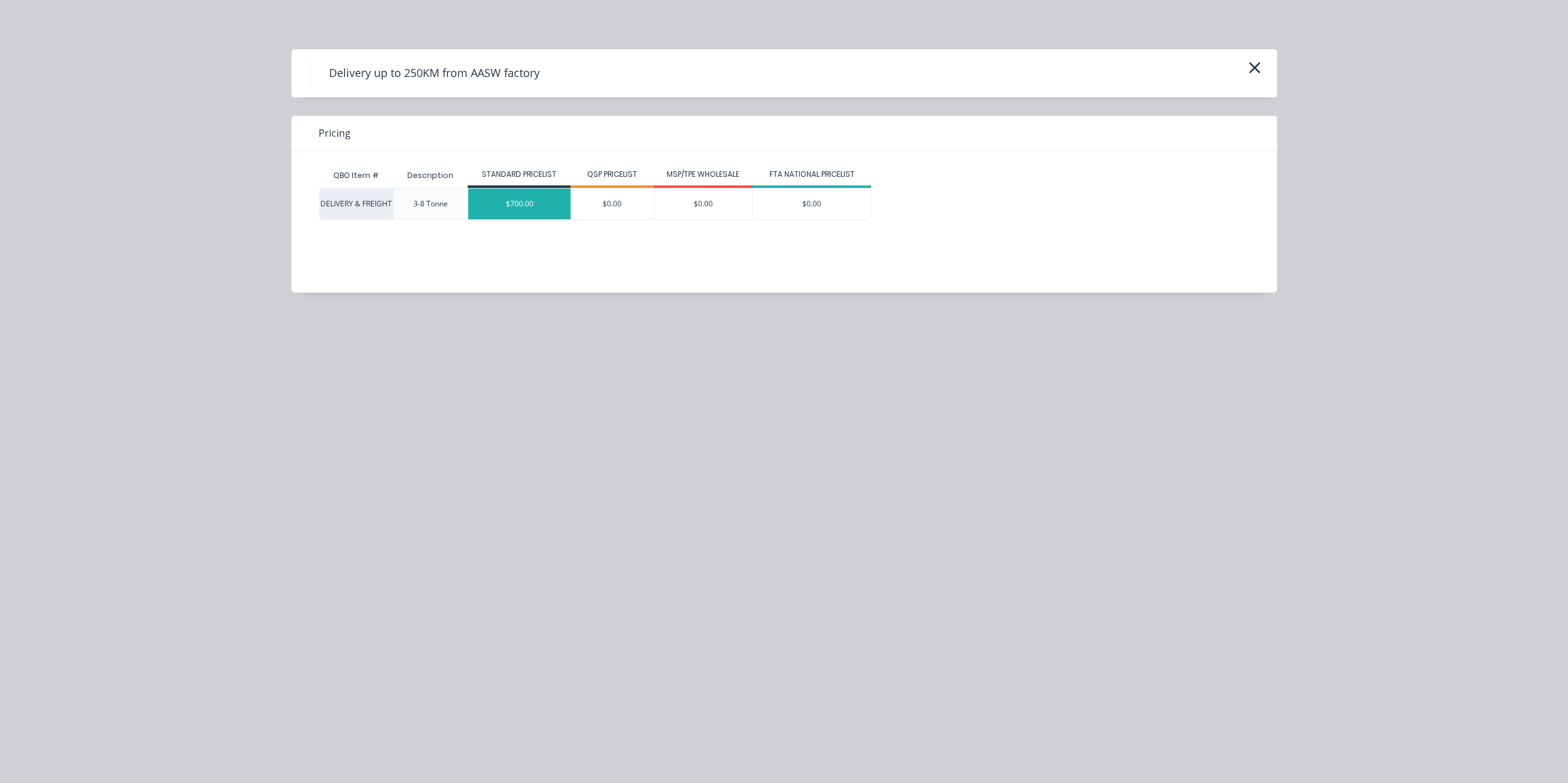
click at [522, 205] on div "$700.00" at bounding box center [519, 204] width 102 height 31
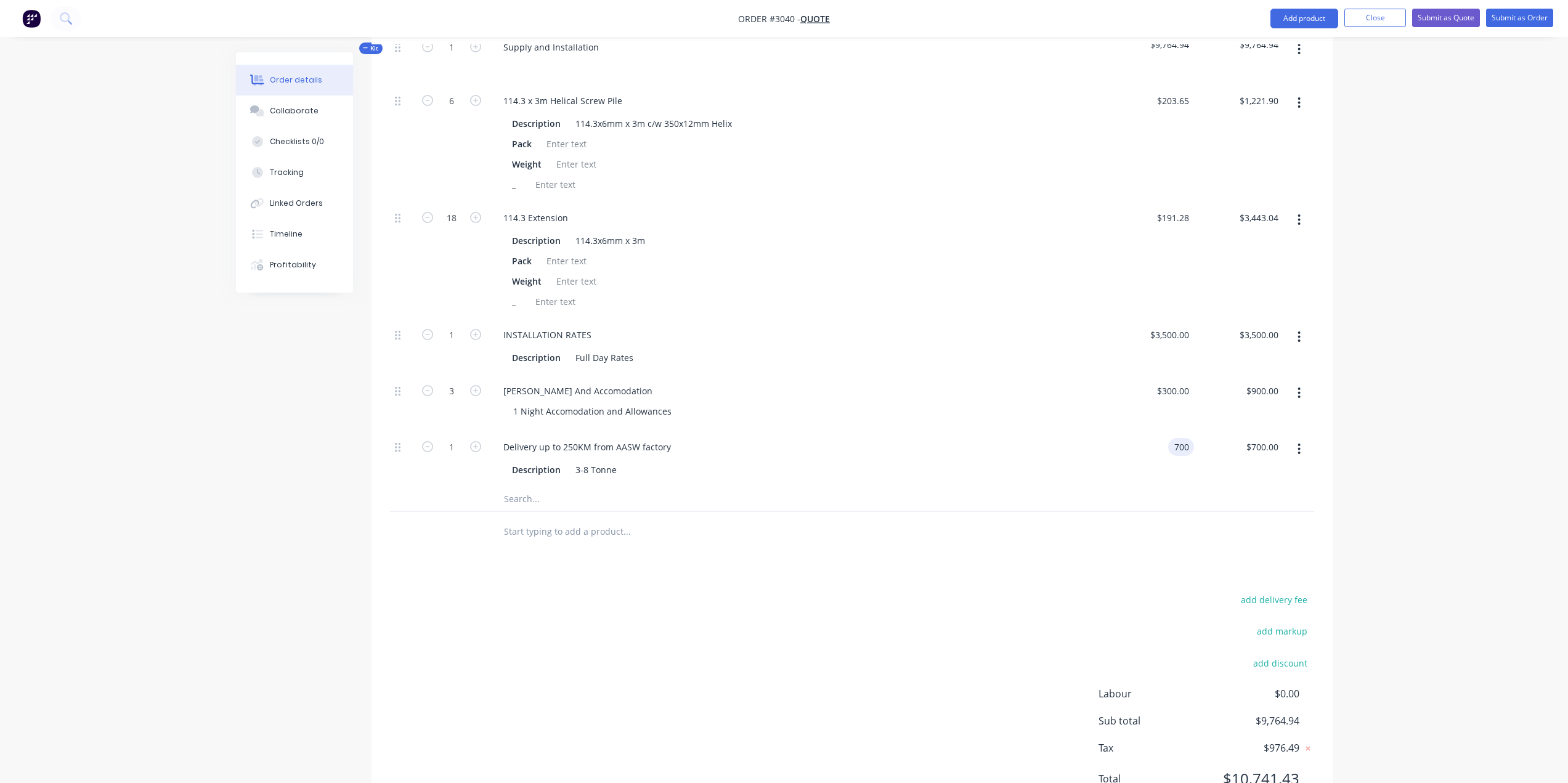
click at [1182, 446] on input "700" at bounding box center [1183, 447] width 21 height 18
type input "$1,500.00"
click at [945, 386] on div "[PERSON_NAME] And Accomodation" at bounding box center [796, 391] width 606 height 18
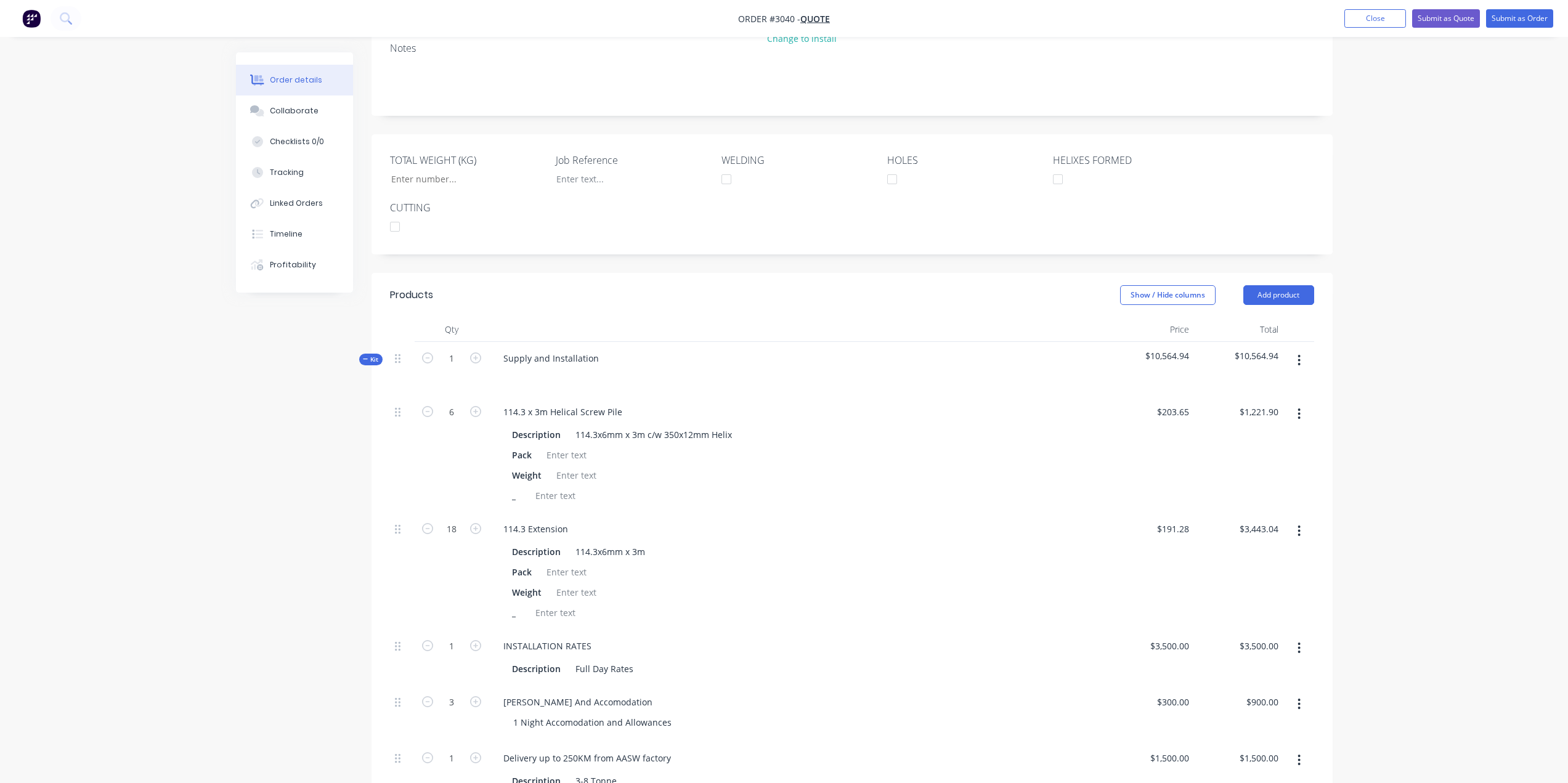
scroll to position [543, 0]
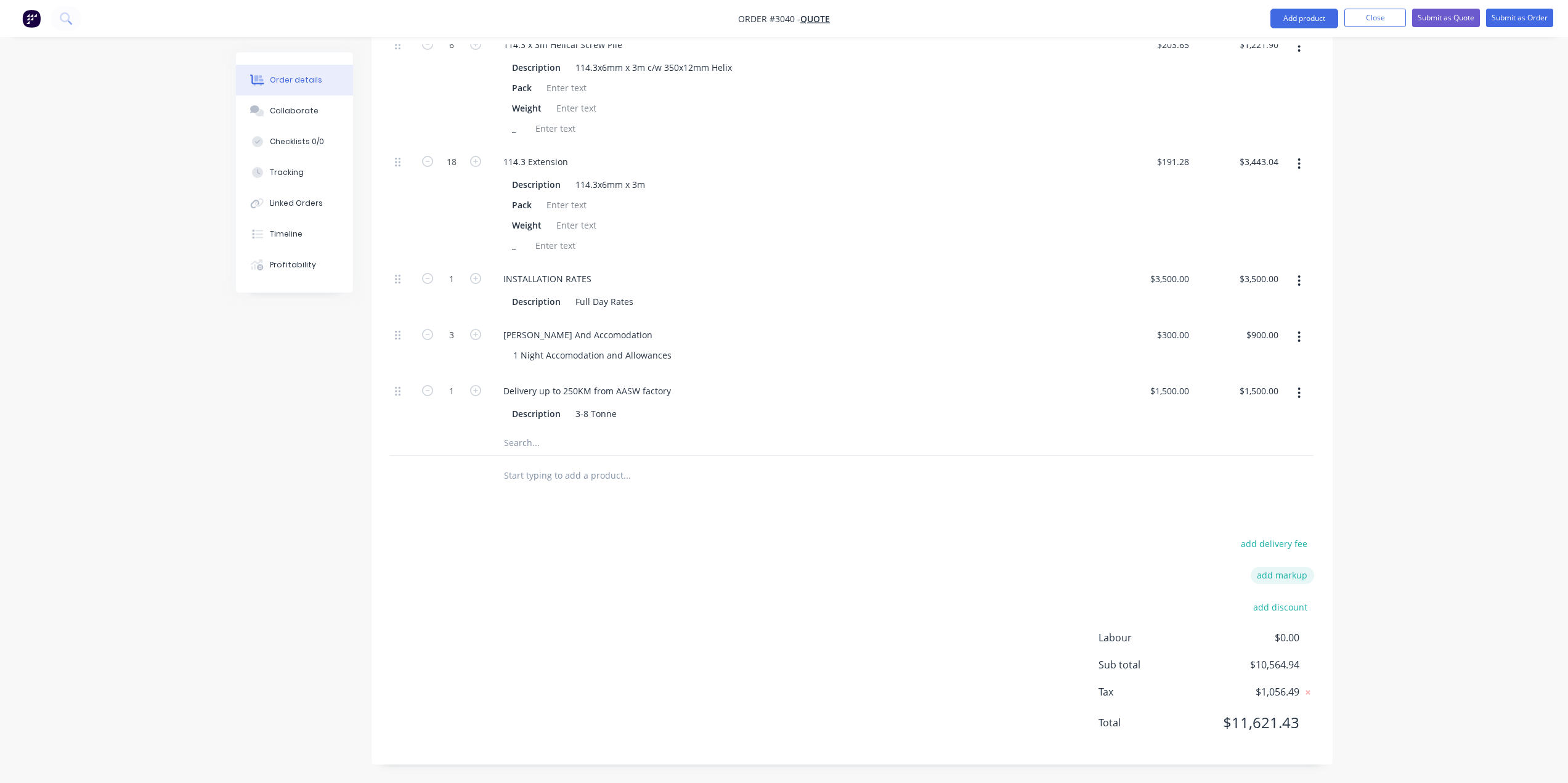
click at [1289, 574] on button "add markup" at bounding box center [1282, 575] width 63 height 16
type input "Regional Works"
click at [1254, 583] on input at bounding box center [1265, 579] width 56 height 19
type input "20"
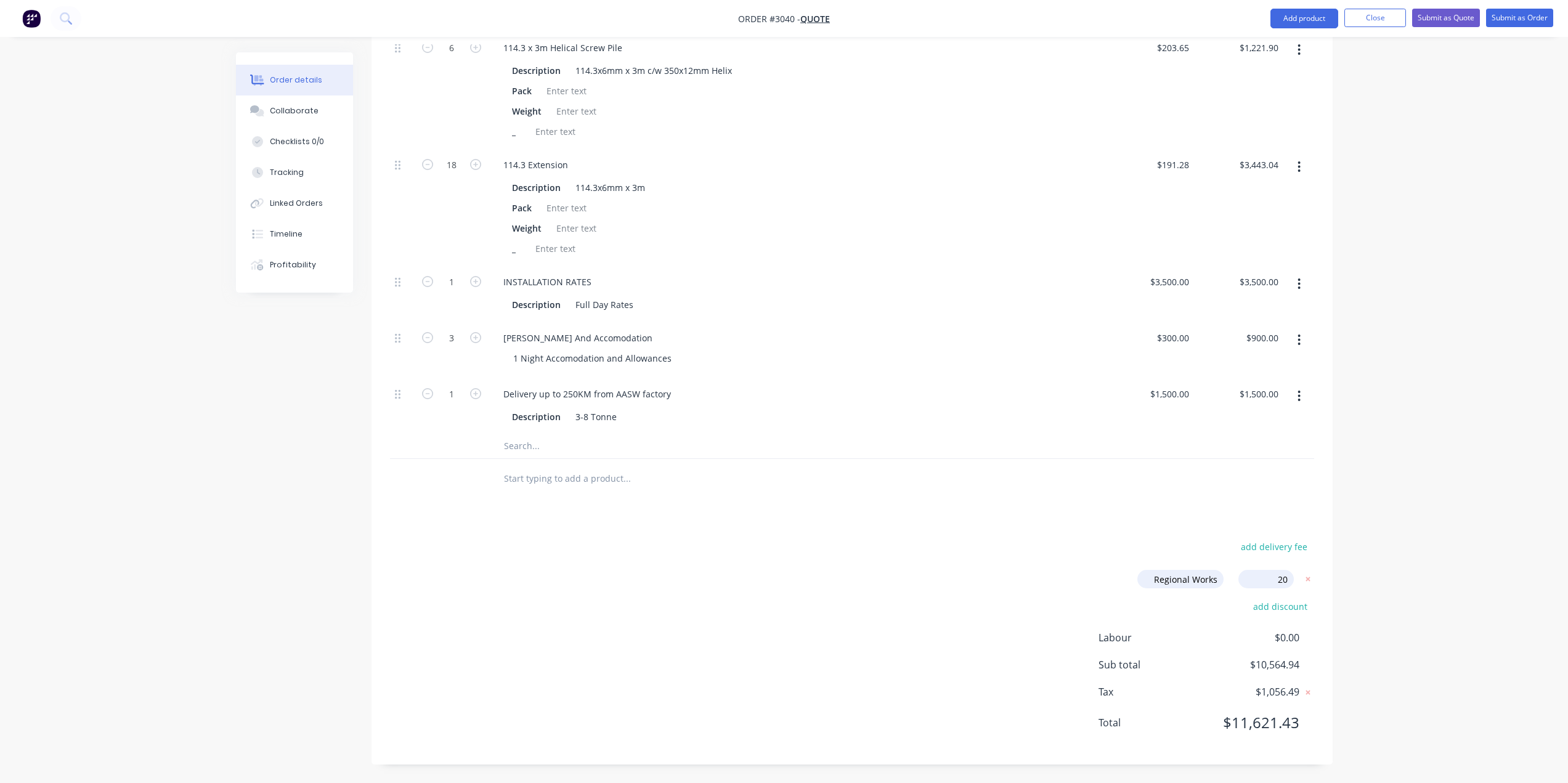
click input "submit" at bounding box center [0, 0] width 0 height 0
type input "$244.38"
type input "$1,466.28"
type input "$229.536"
type input "$4,131.65"
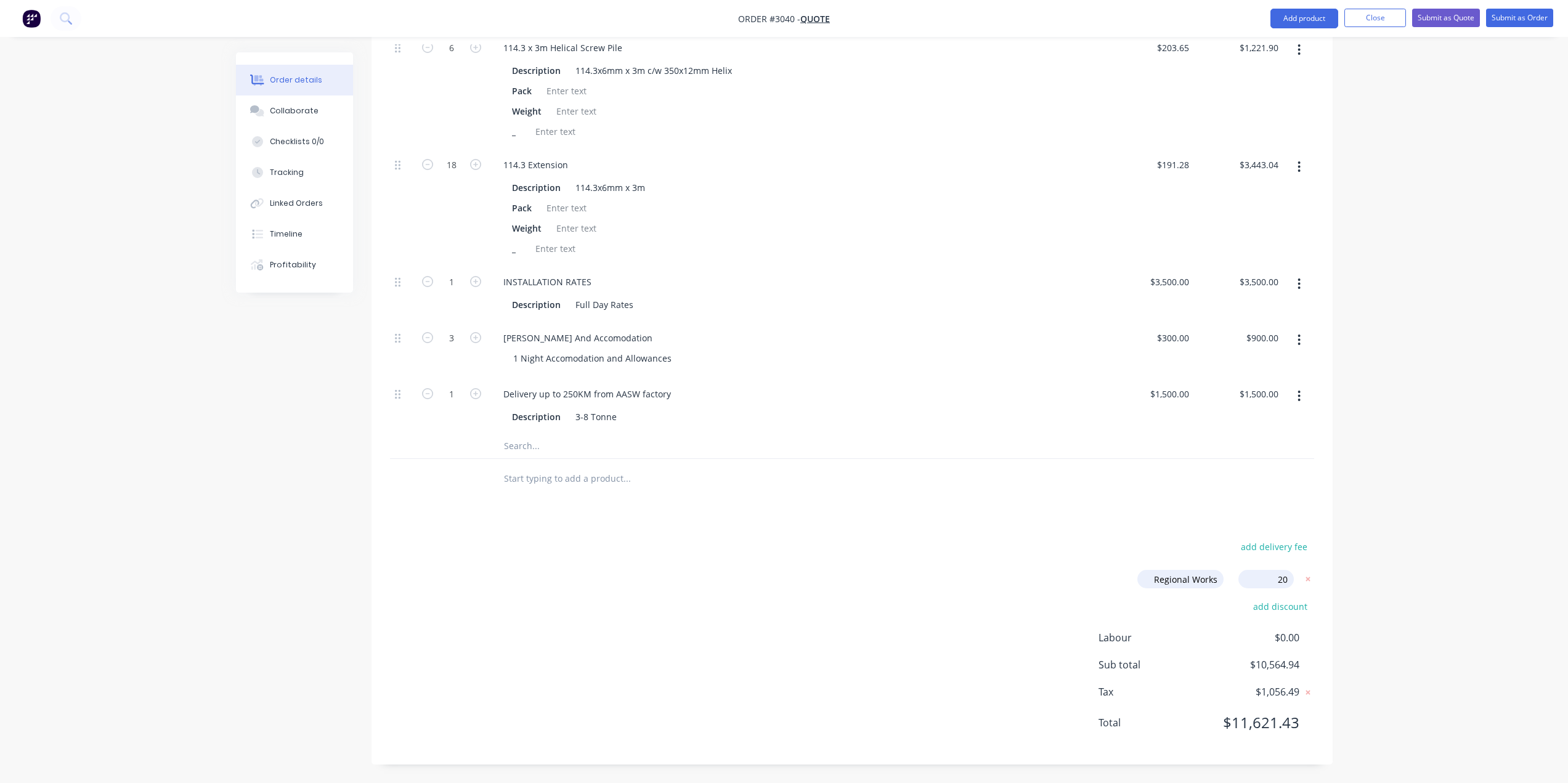
type input "$4,200.00"
type input "$360.00"
type input "$1,080.00"
type input "$1,800.00"
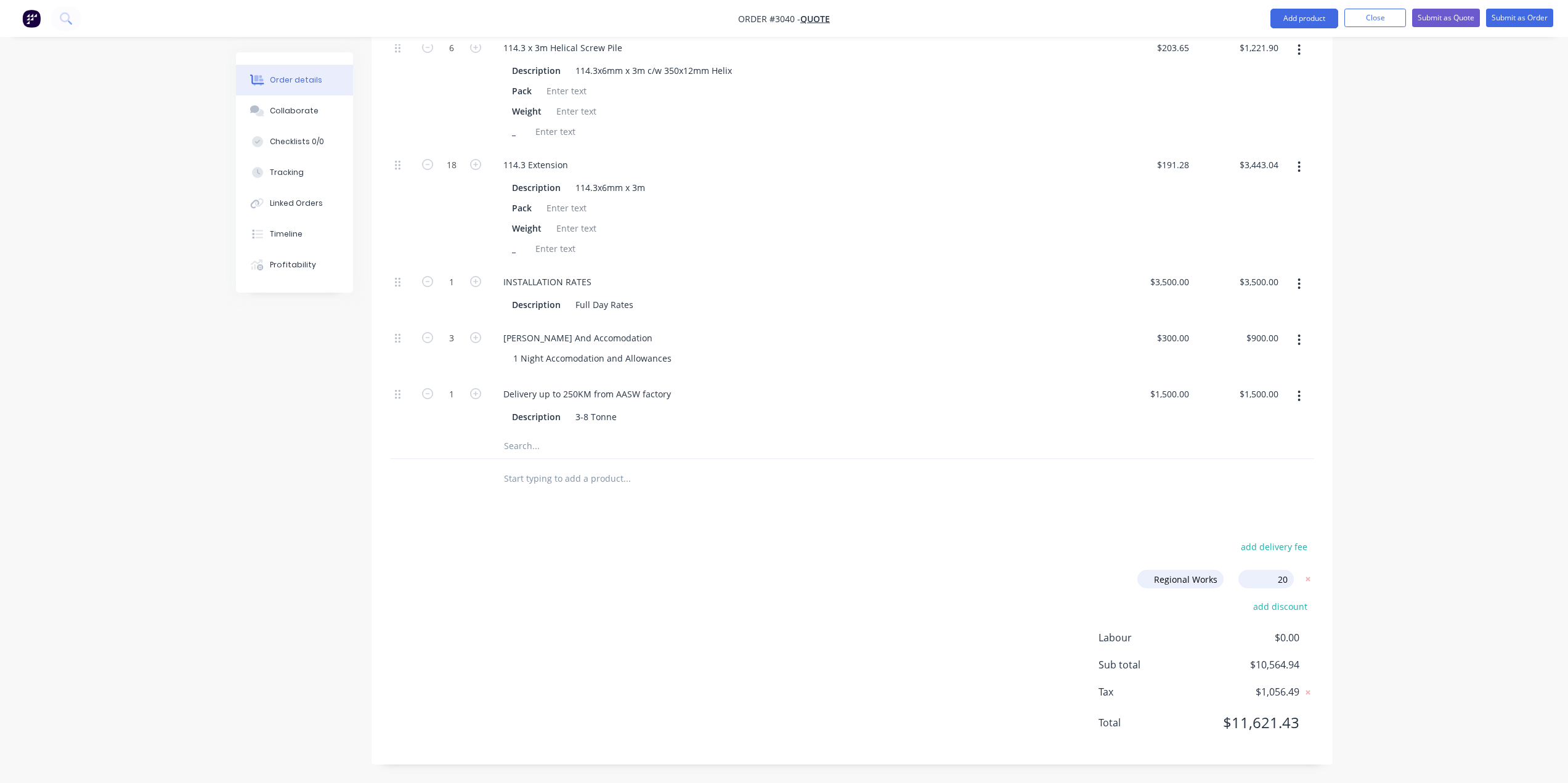
type input "$1,800.00"
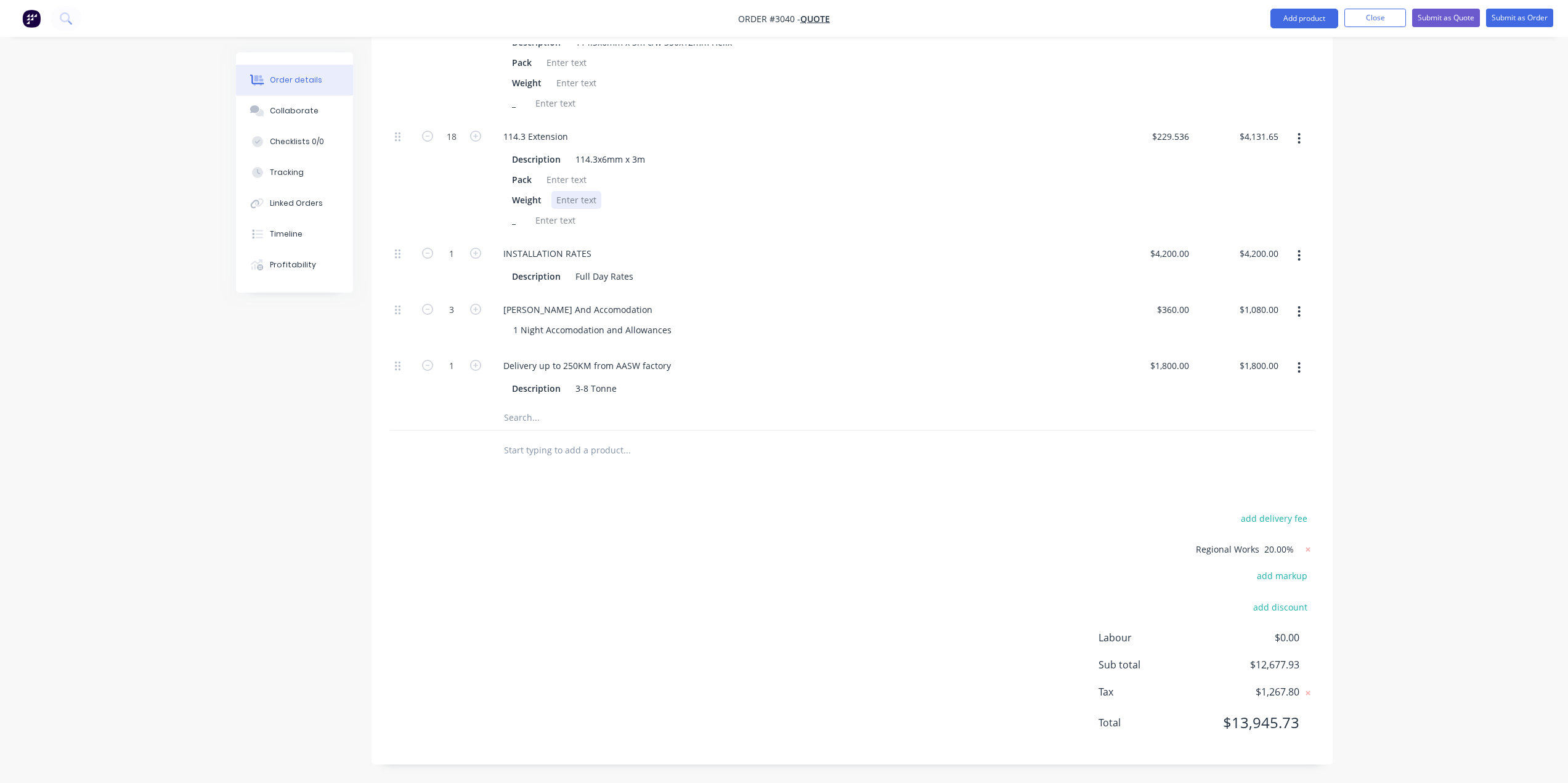
click at [941, 203] on div "Weight" at bounding box center [794, 200] width 574 height 18
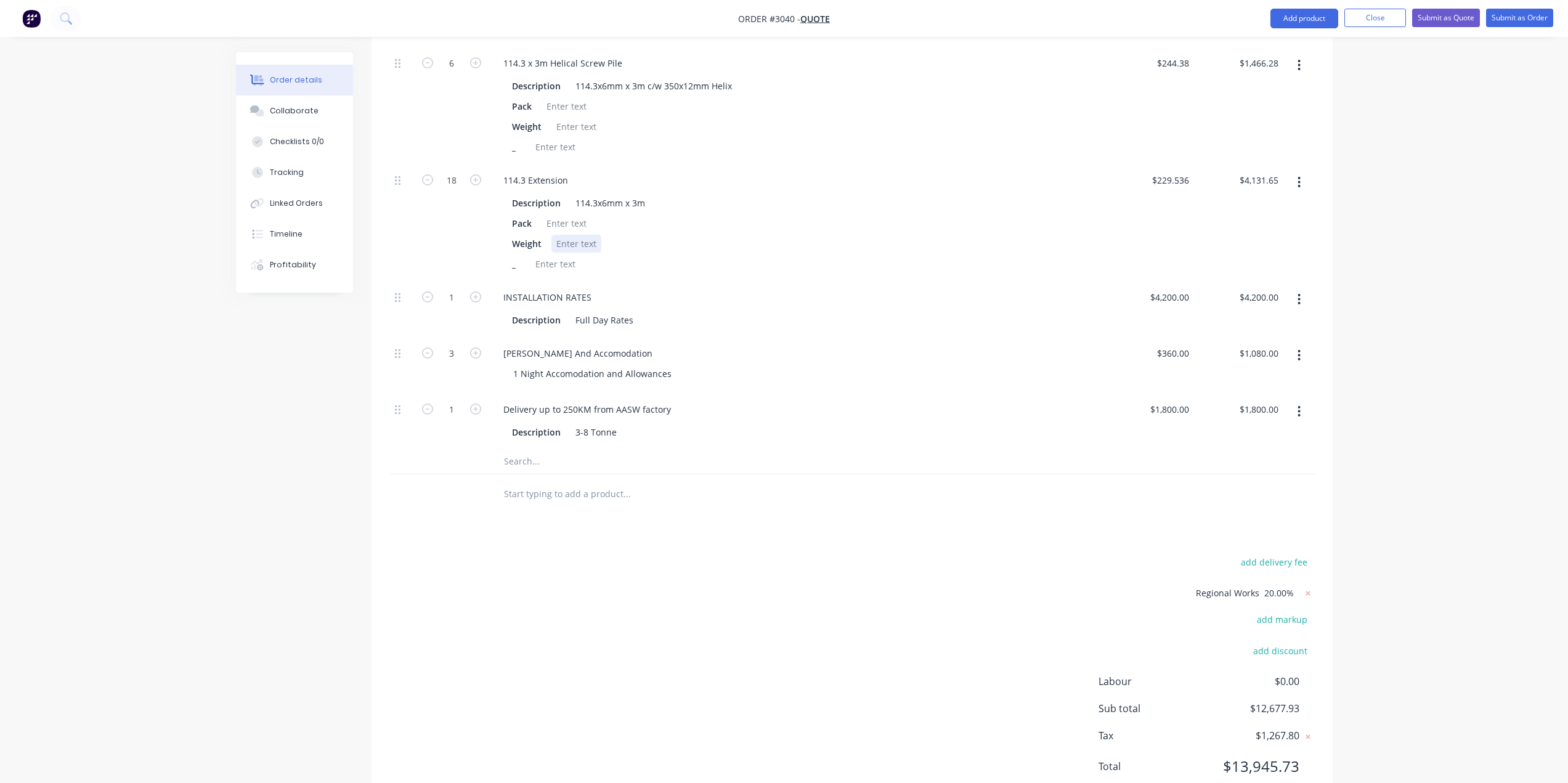
scroll to position [260, 0]
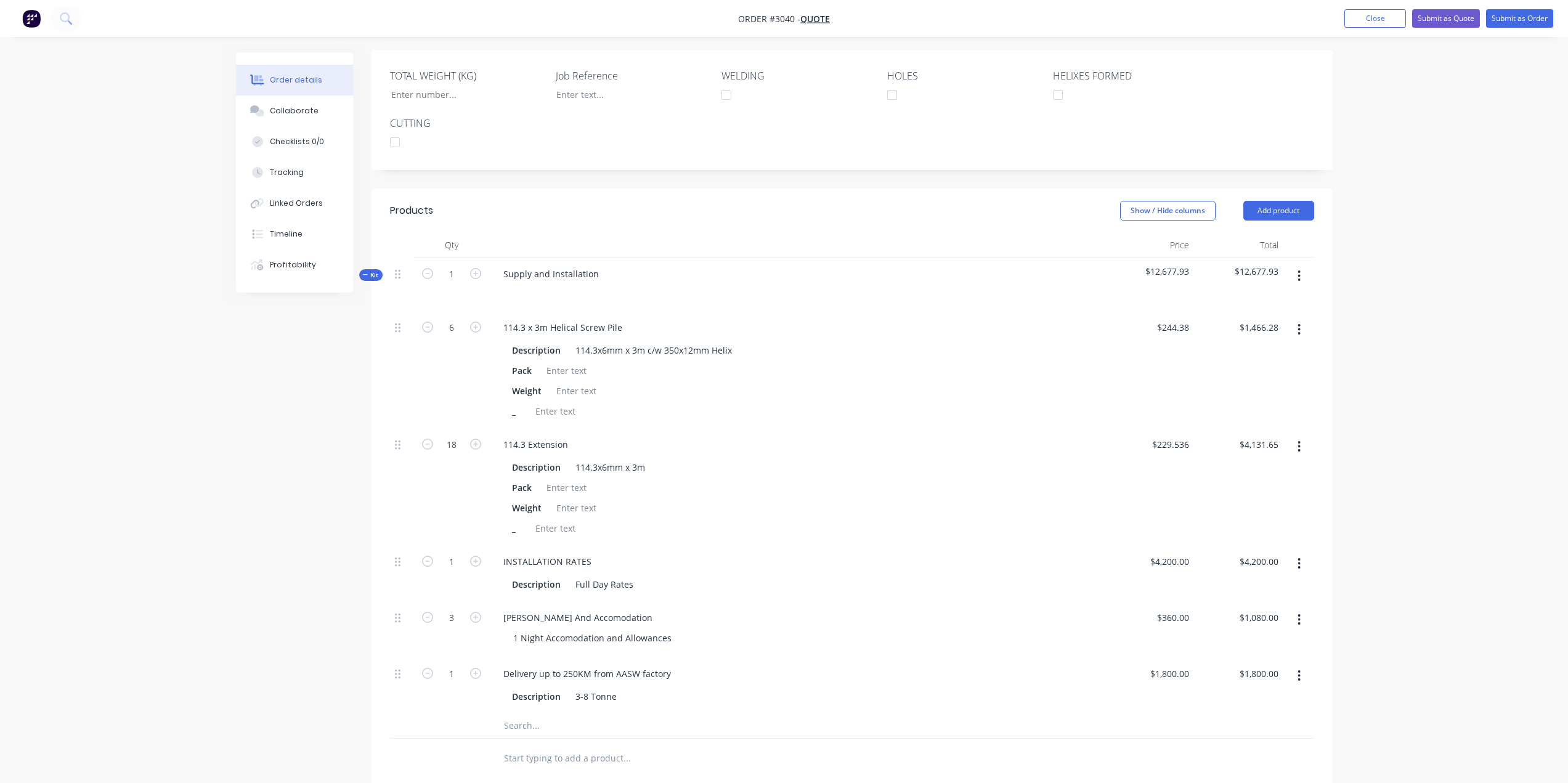
click at [363, 275] on icon at bounding box center [365, 275] width 5 height 6
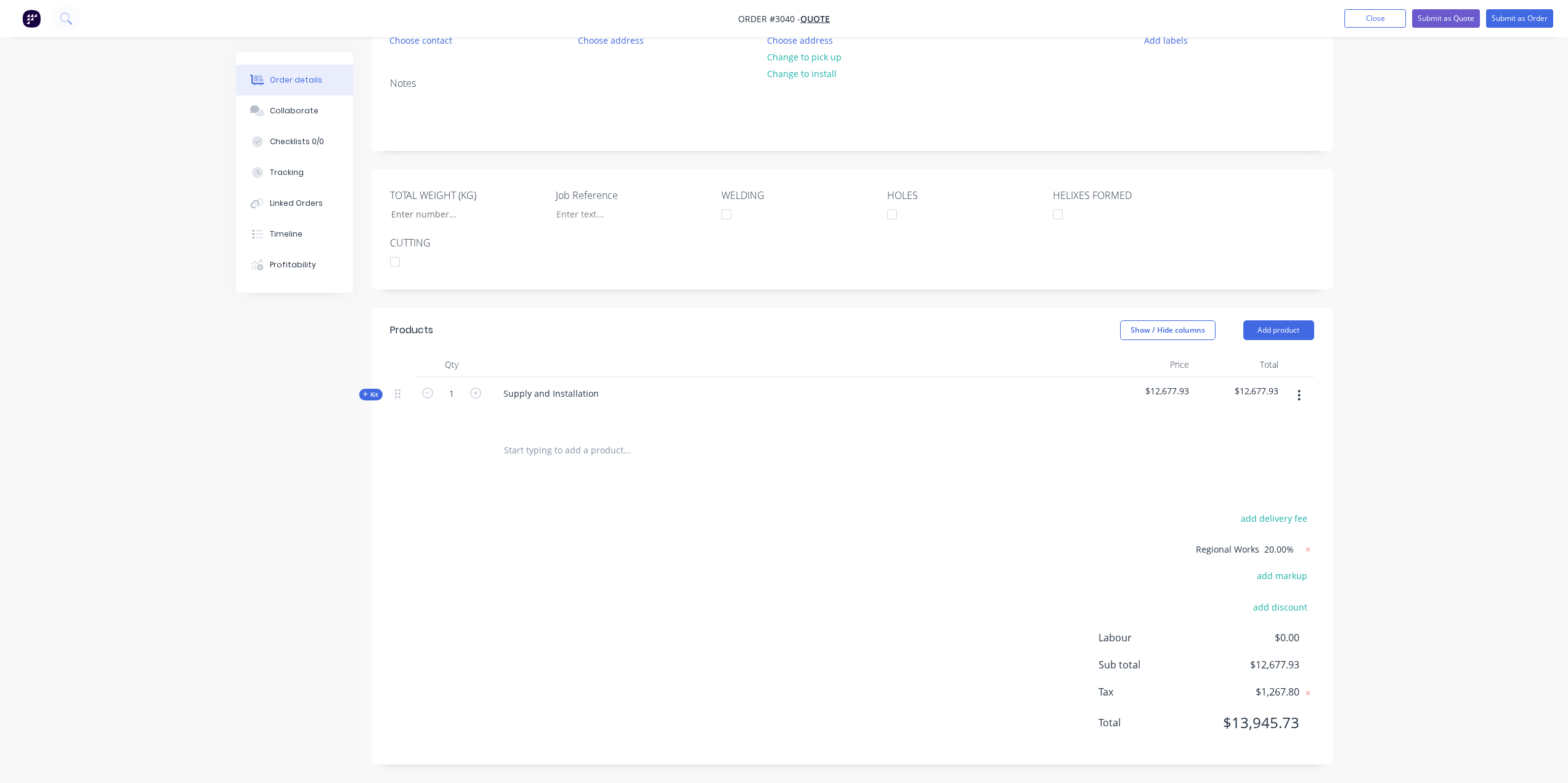
scroll to position [140, 0]
click at [1273, 328] on button "Add product" at bounding box center [1278, 330] width 70 height 20
click at [1227, 534] on div "Notes (External)" at bounding box center [1256, 534] width 95 height 18
click at [549, 446] on div at bounding box center [538, 447] width 89 height 18
paste div
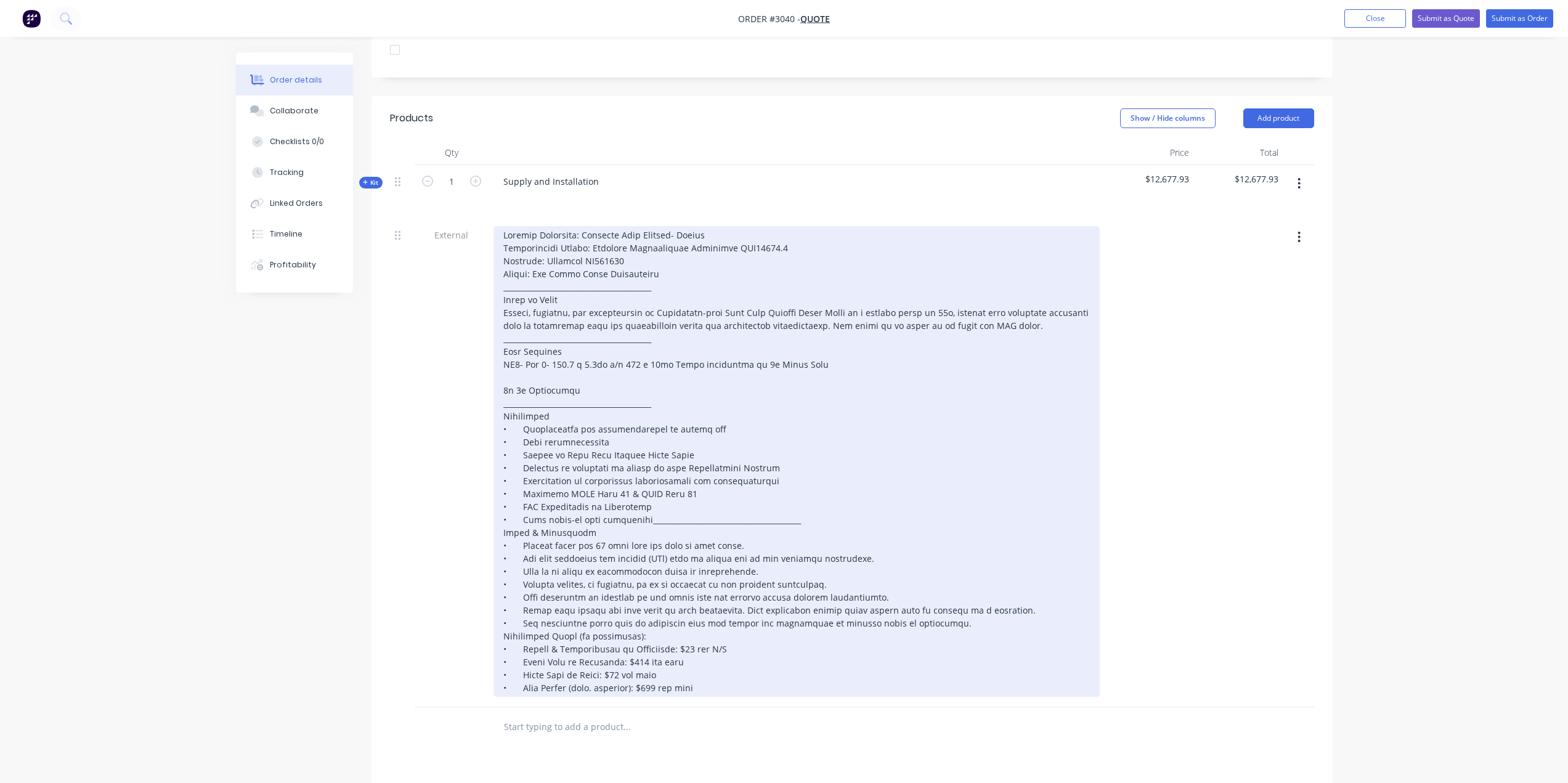
scroll to position [448, 0]
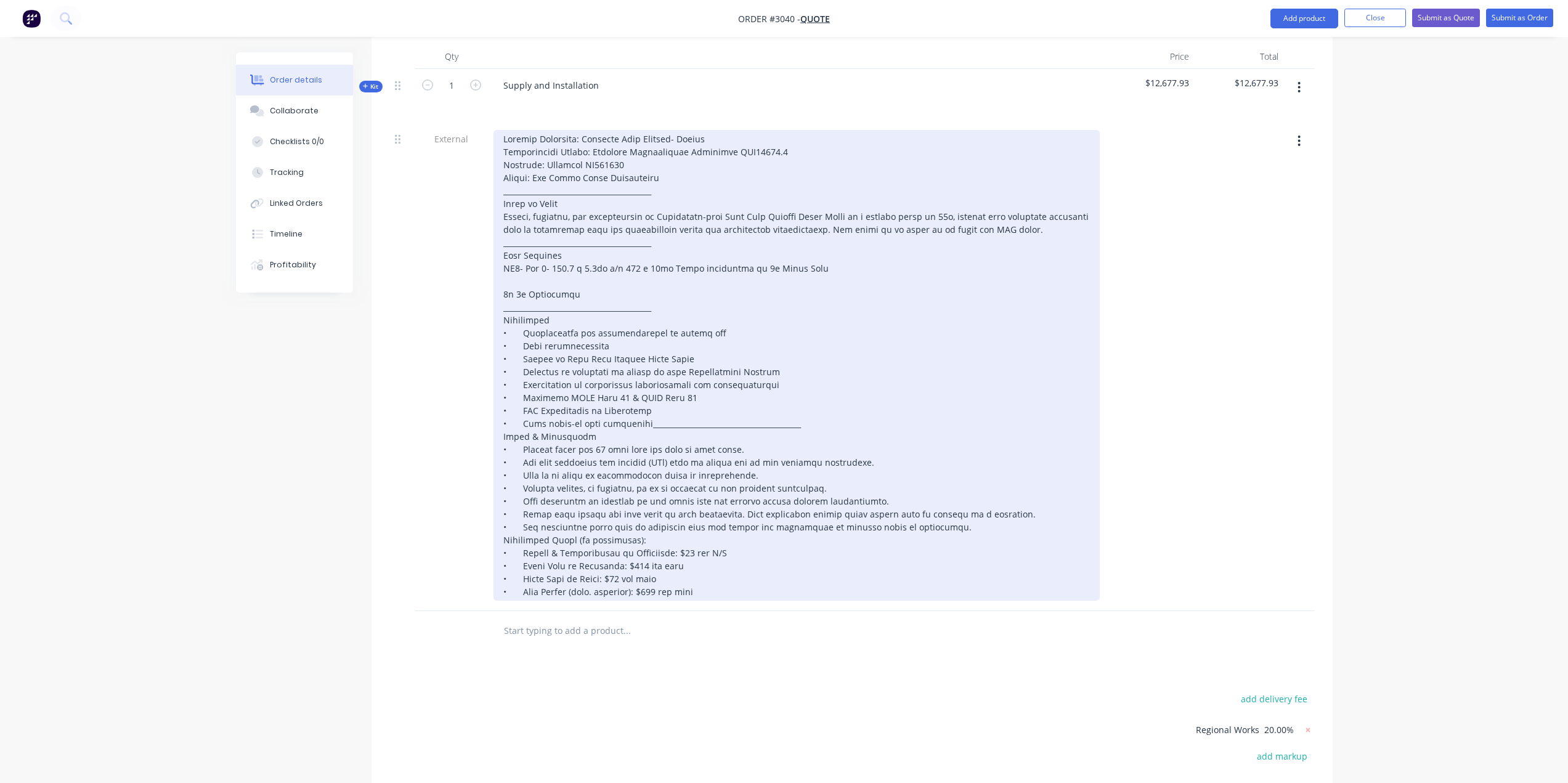
click at [643, 430] on div at bounding box center [796, 365] width 606 height 471
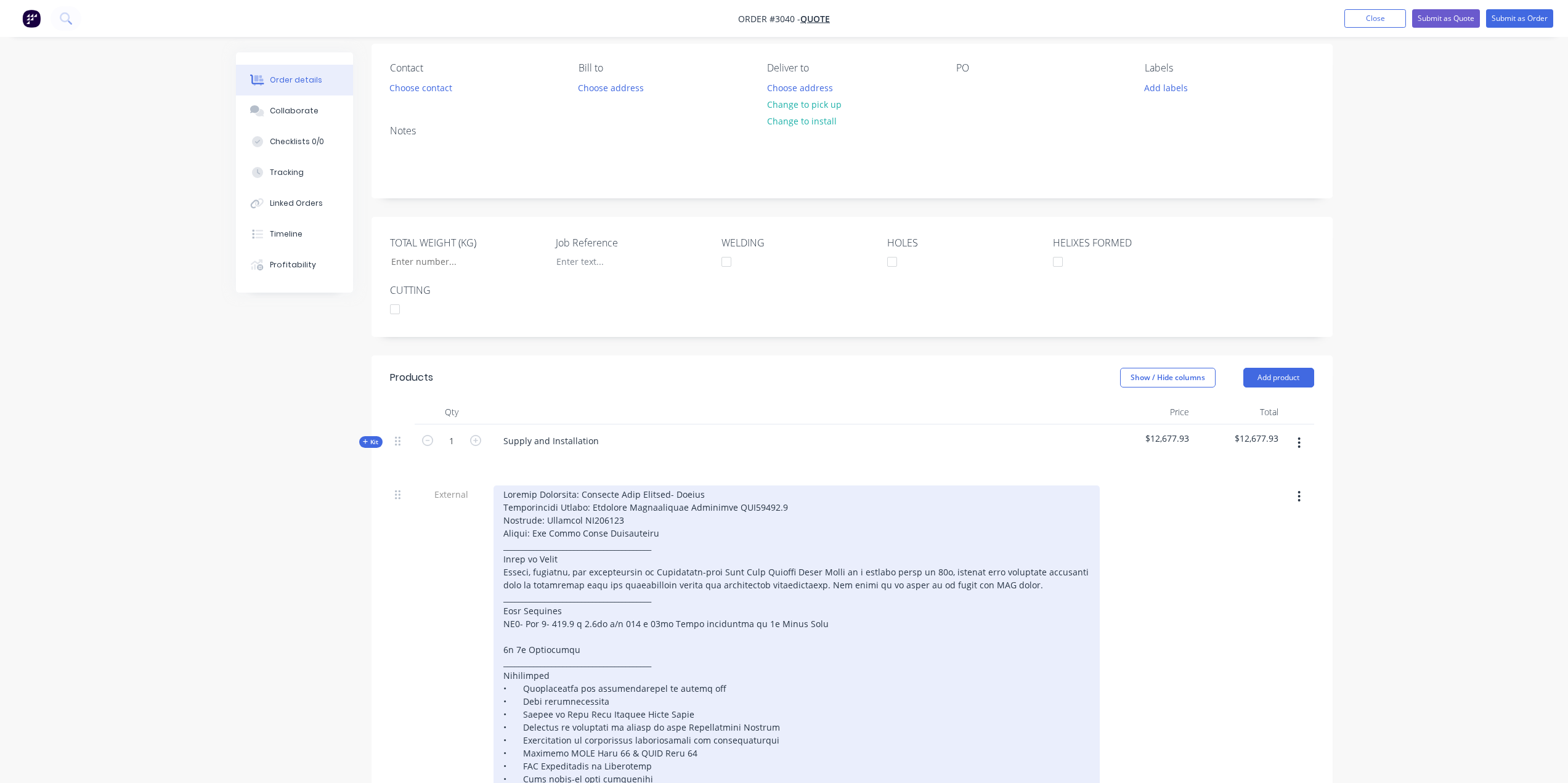
scroll to position [88, 0]
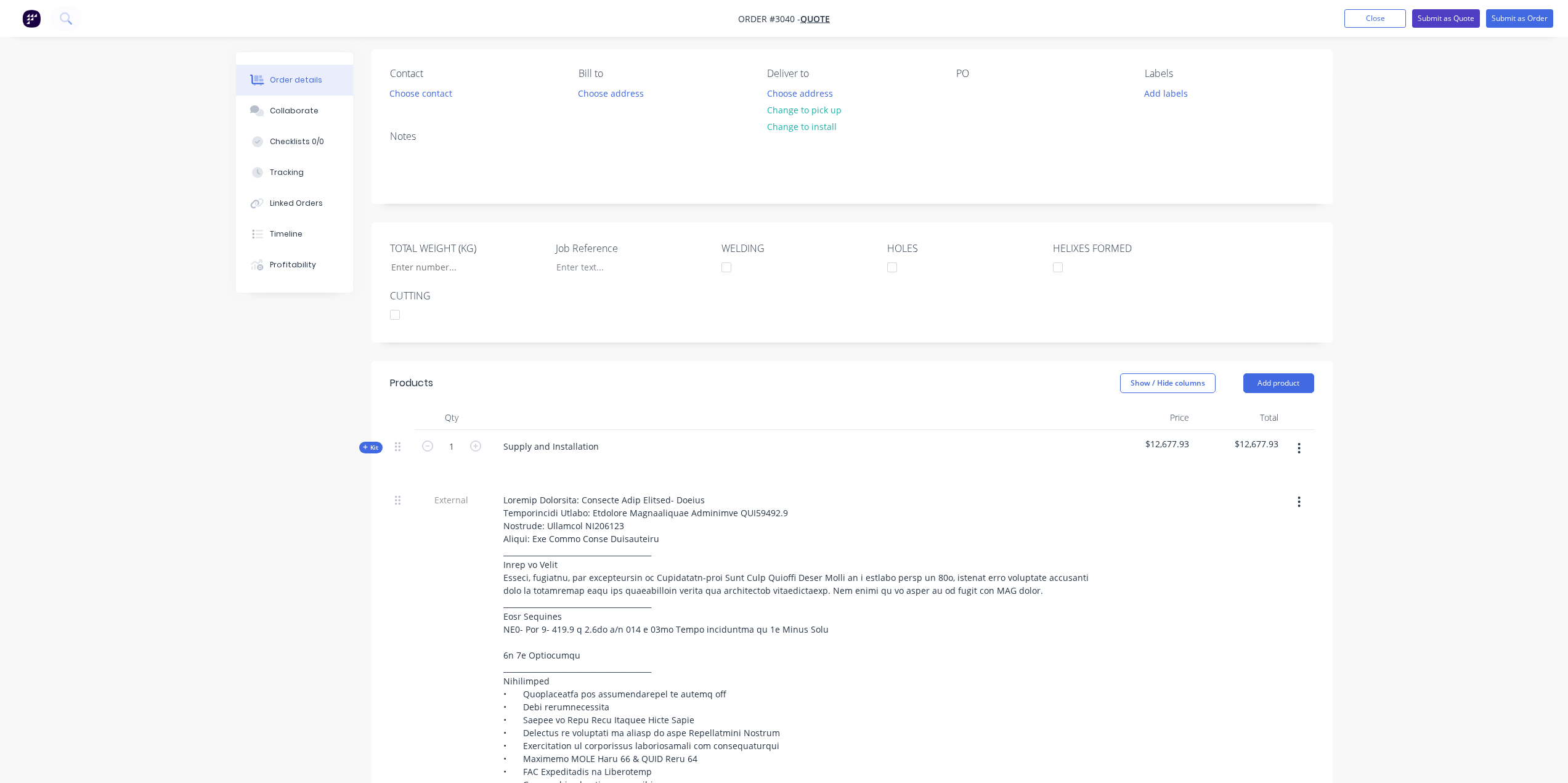
click at [1437, 20] on button "Submit as Quote" at bounding box center [1446, 18] width 68 height 19
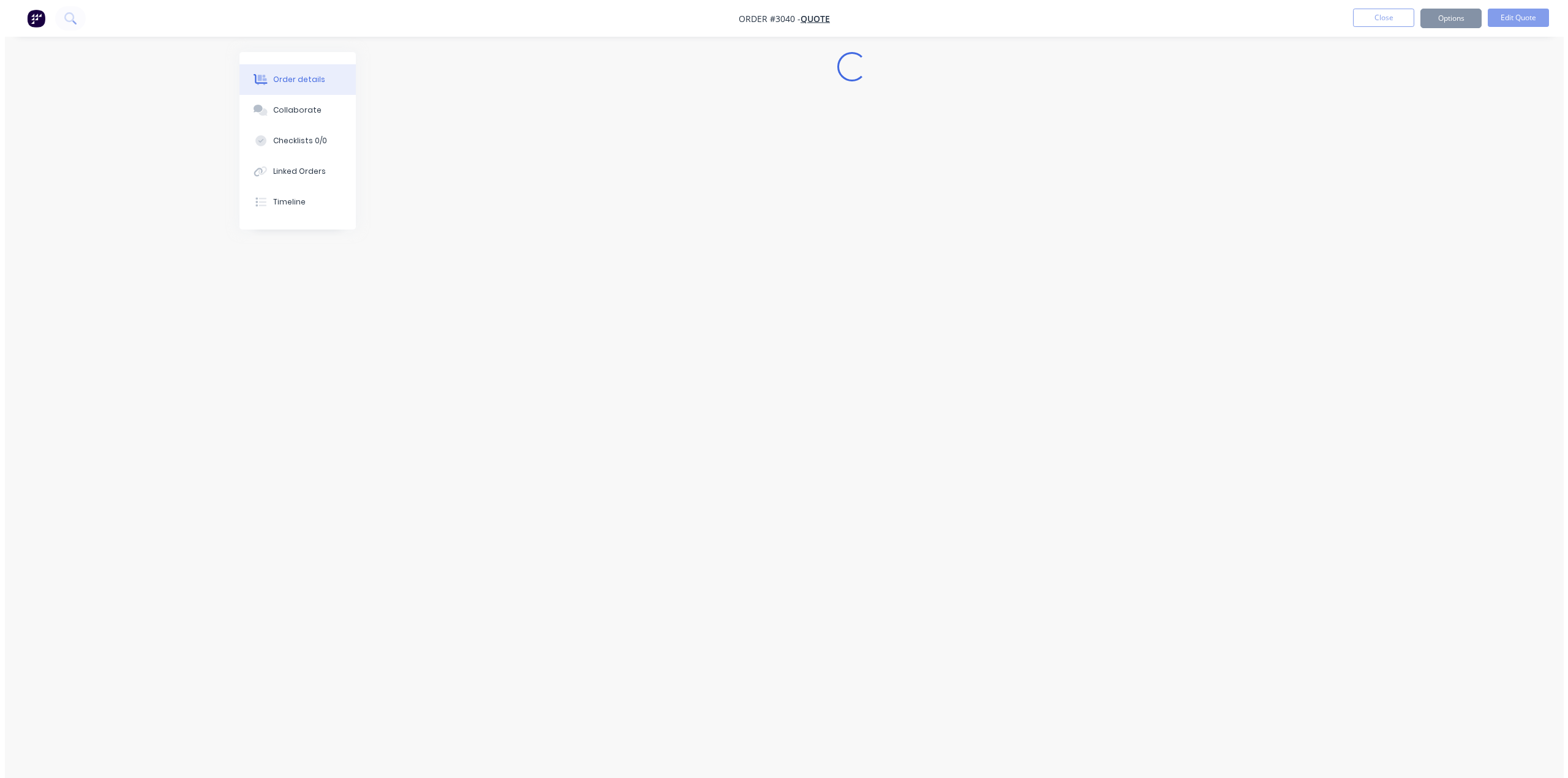
scroll to position [0, 0]
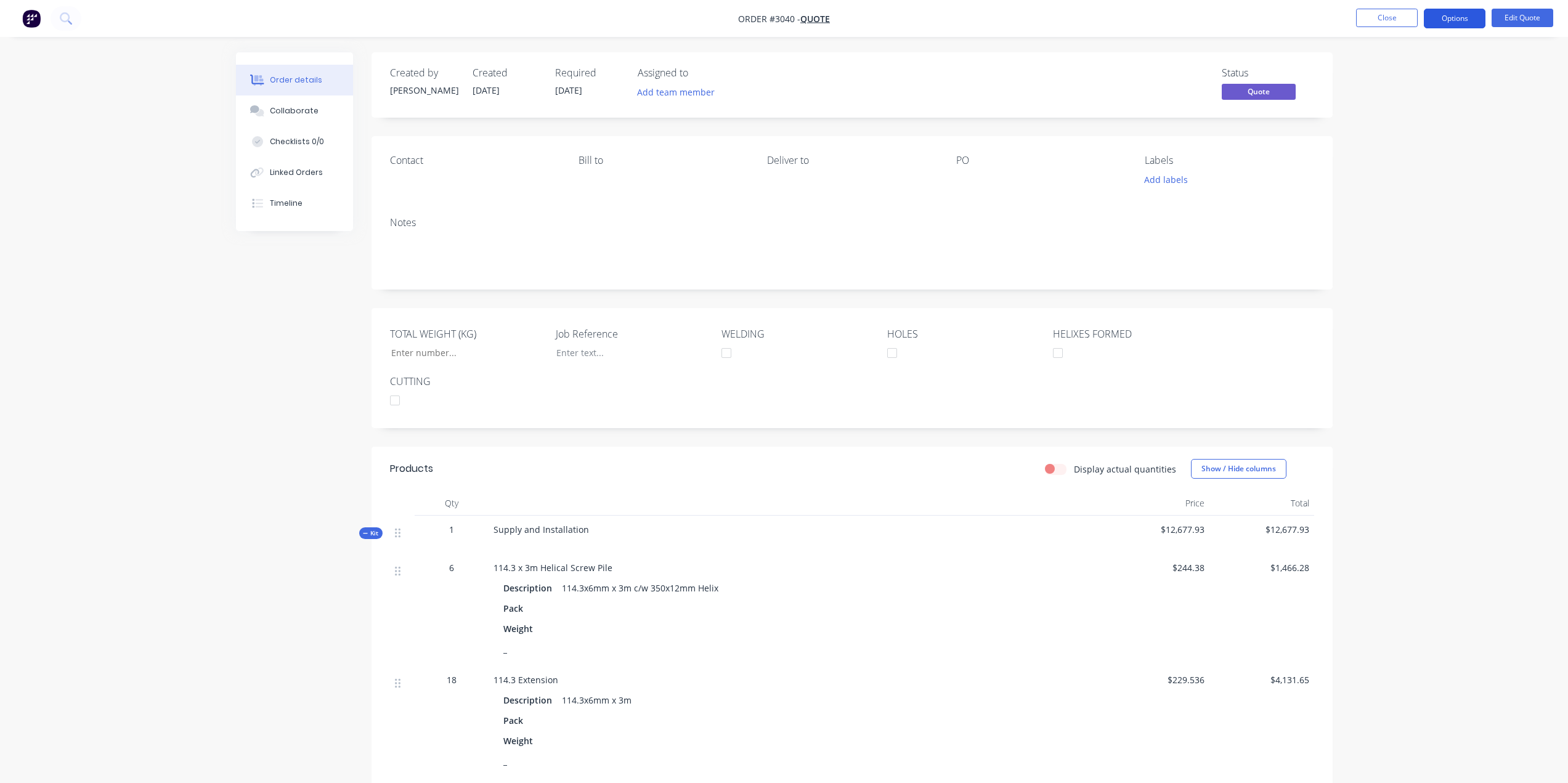
click at [1443, 19] on button "Options" at bounding box center [1454, 19] width 62 height 20
click at [1408, 73] on div "Quote" at bounding box center [1417, 75] width 114 height 18
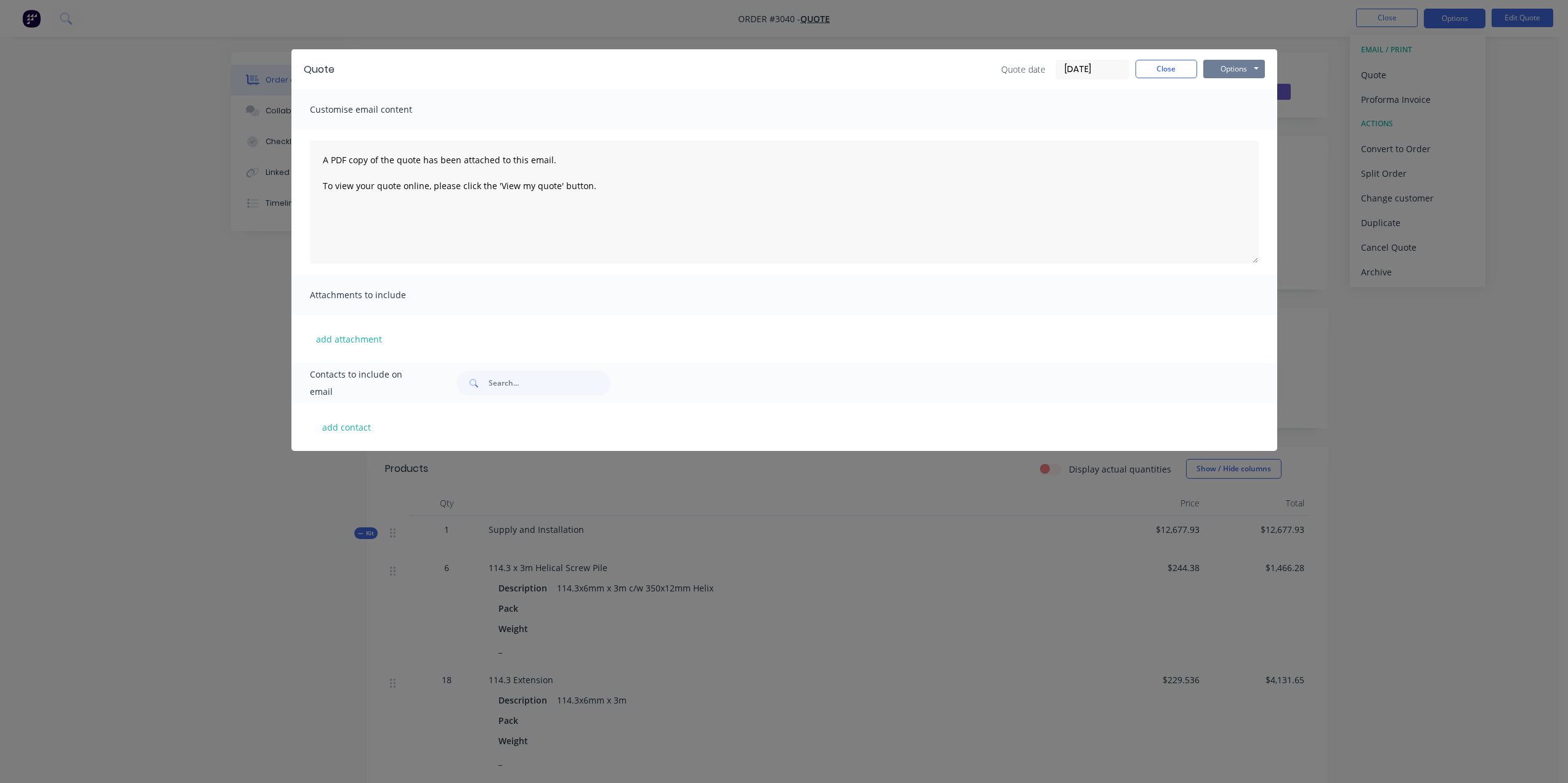
click at [1260, 67] on button "Options" at bounding box center [1233, 69] width 62 height 19
click at [1260, 86] on button "Preview" at bounding box center [1242, 91] width 79 height 20
